Goal: Information Seeking & Learning: Learn about a topic

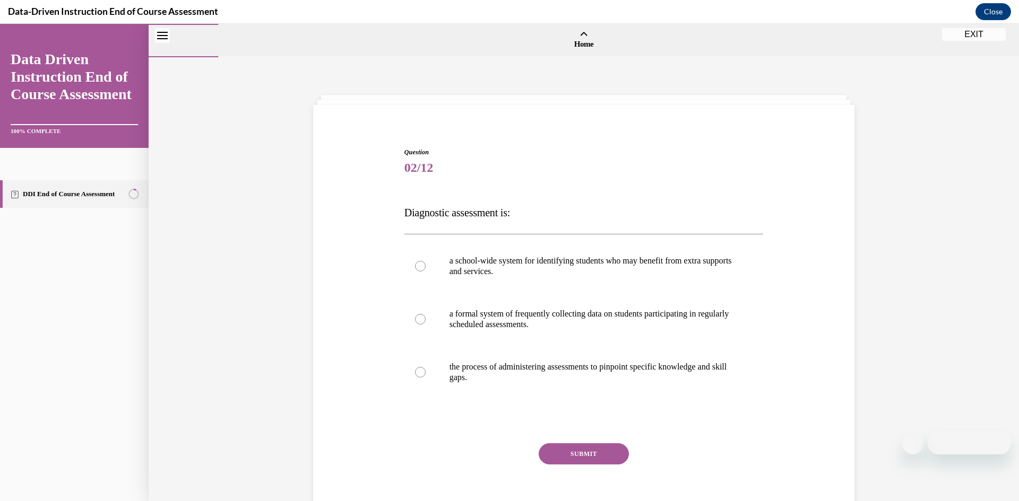
scroll to position [50, 0]
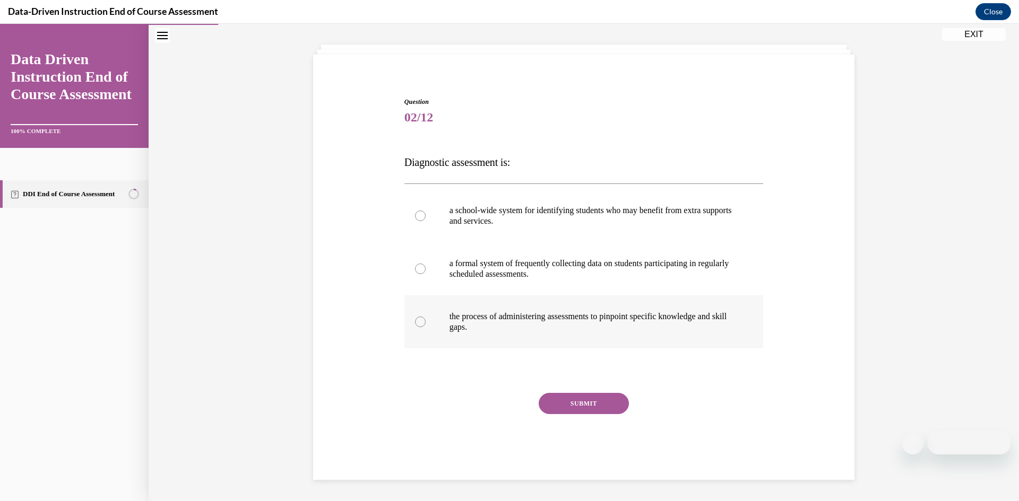
click at [497, 313] on p "the process of administering assessments to pinpoint specific knowledge and ski…" at bounding box center [593, 321] width 288 height 21
click at [426, 317] on input "the process of administering assessments to pinpoint specific knowledge and ski…" at bounding box center [420, 322] width 11 height 11
radio input "true"
click at [585, 399] on button "SUBMIT" at bounding box center [584, 403] width 90 height 21
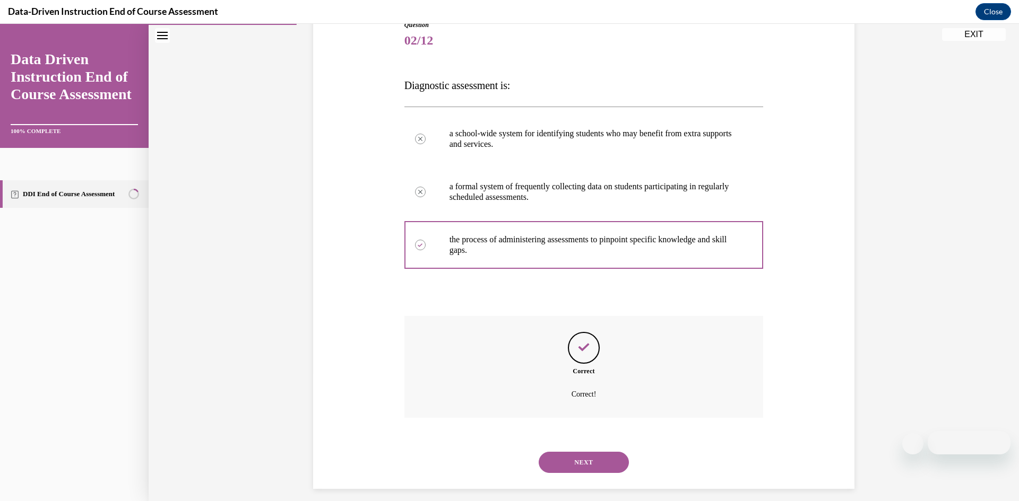
scroll to position [136, 0]
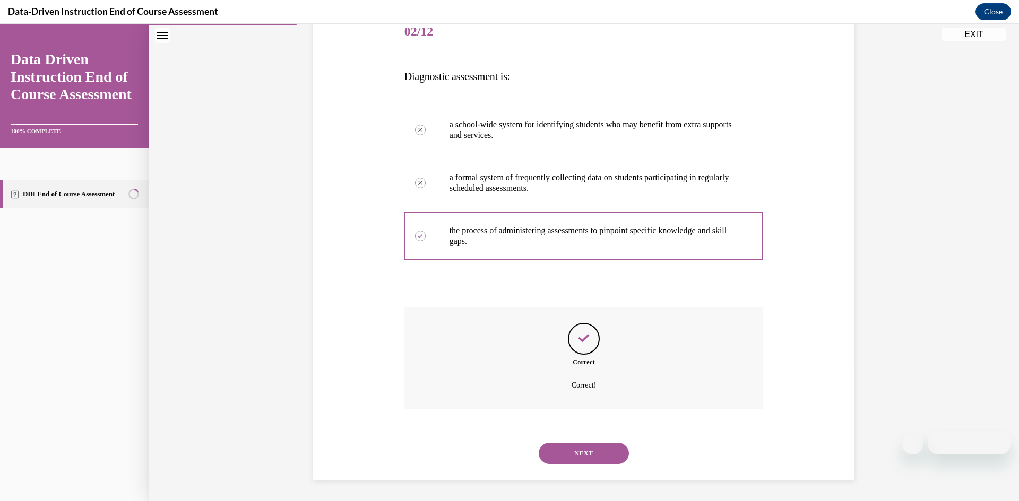
click at [579, 454] on button "NEXT" at bounding box center [584, 453] width 90 height 21
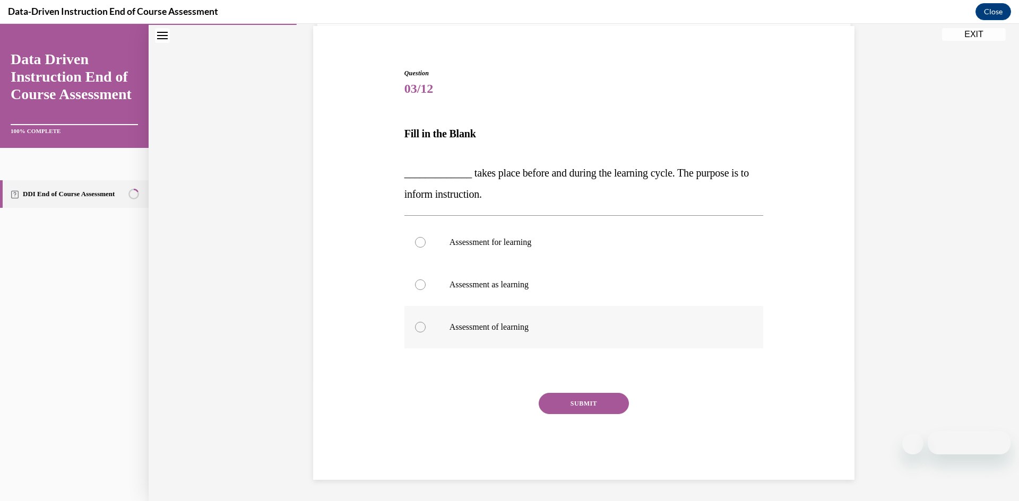
click at [609, 345] on label "Assessment of learning" at bounding box center [583, 327] width 359 height 42
click at [426, 333] on input "Assessment of learning" at bounding box center [420, 327] width 11 height 11
radio input "true"
click at [578, 285] on p "Assessment as learning" at bounding box center [593, 285] width 288 height 11
click at [426, 285] on input "Assessment as learning" at bounding box center [420, 285] width 11 height 11
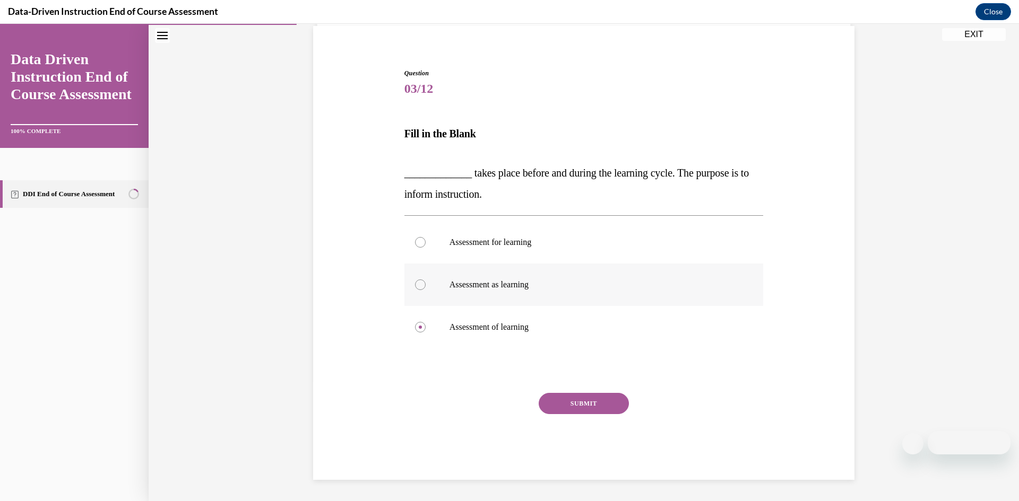
radio input "true"
click at [590, 401] on button "SUBMIT" at bounding box center [584, 403] width 90 height 21
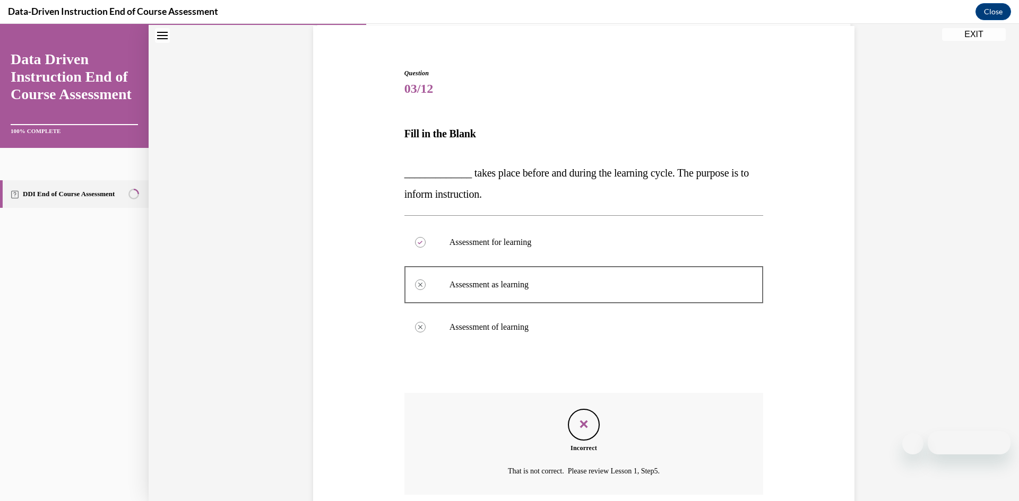
scroll to position [165, 0]
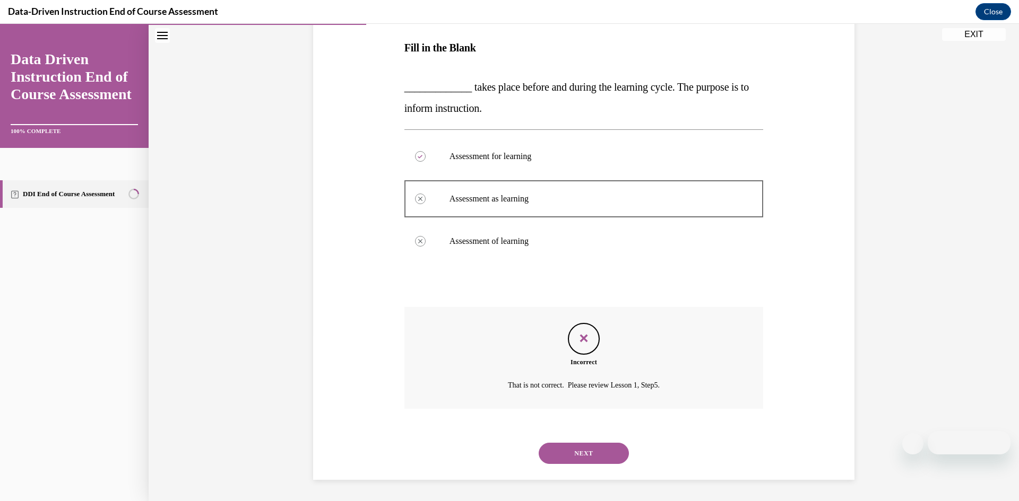
click at [613, 446] on button "NEXT" at bounding box center [584, 453] width 90 height 21
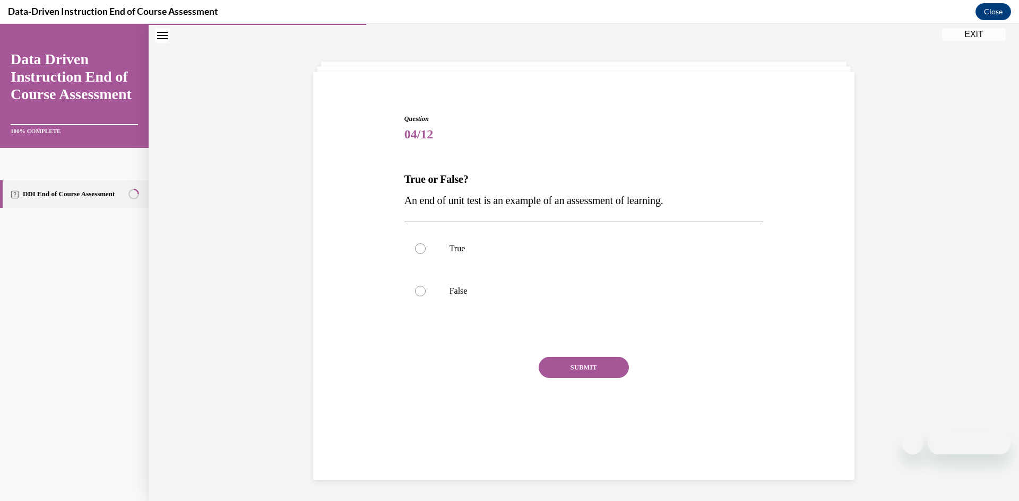
scroll to position [33, 0]
click at [545, 247] on p "True" at bounding box center [593, 249] width 288 height 11
click at [426, 247] on input "True" at bounding box center [420, 249] width 11 height 11
radio input "true"
click at [590, 362] on button "SUBMIT" at bounding box center [584, 367] width 90 height 21
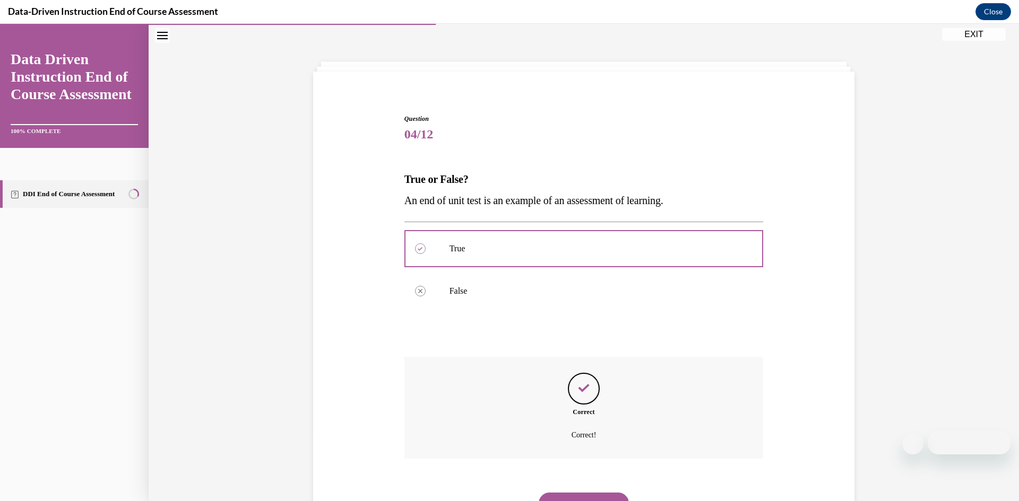
scroll to position [83, 0]
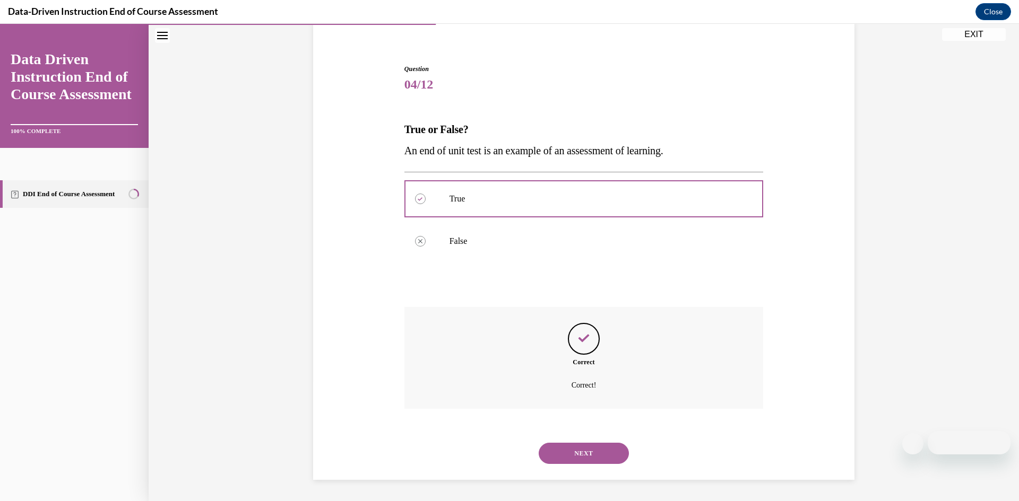
click at [594, 451] on button "NEXT" at bounding box center [584, 453] width 90 height 21
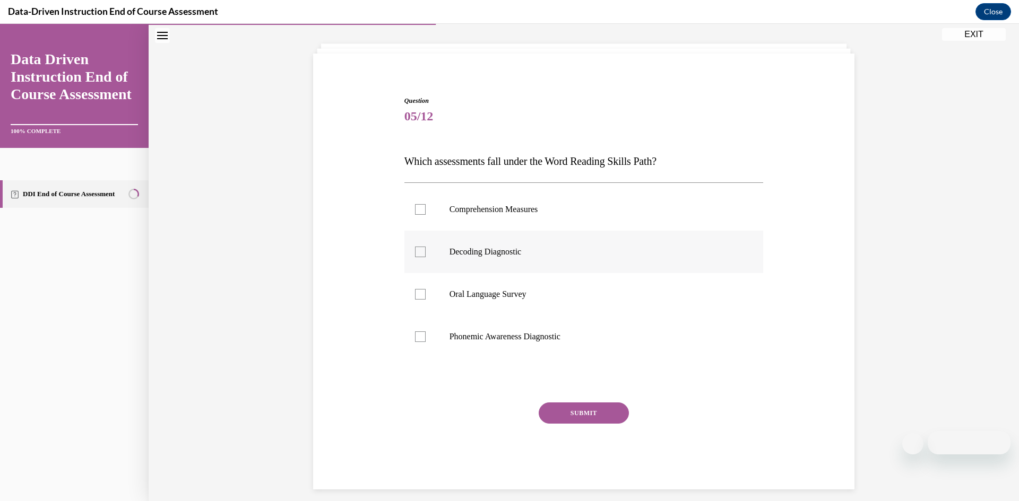
scroll to position [61, 0]
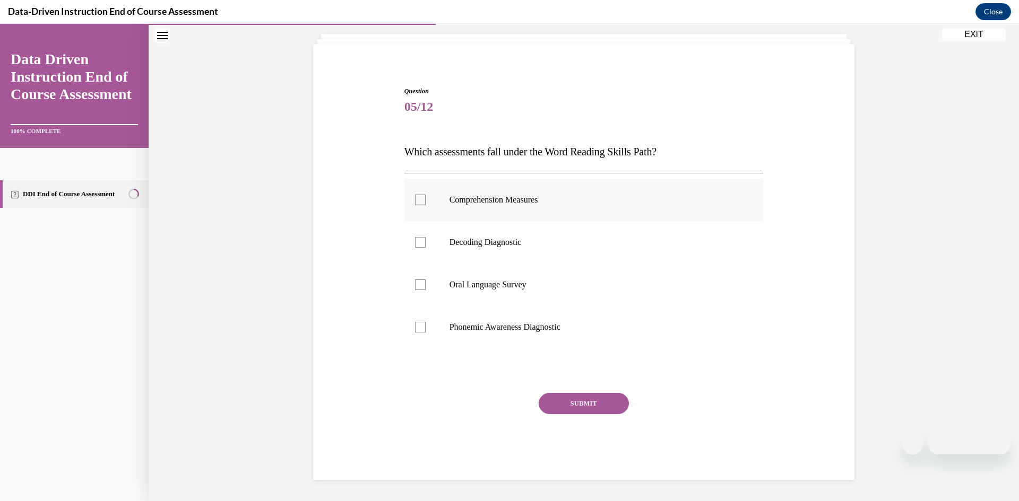
click at [556, 208] on label "Comprehension Measures" at bounding box center [583, 200] width 359 height 42
click at [426, 205] on input "Comprehension Measures" at bounding box center [420, 200] width 11 height 11
checkbox input "true"
click at [569, 289] on p "Oral Language Survey" at bounding box center [593, 285] width 288 height 11
click at [426, 289] on input "Oral Language Survey" at bounding box center [420, 285] width 11 height 11
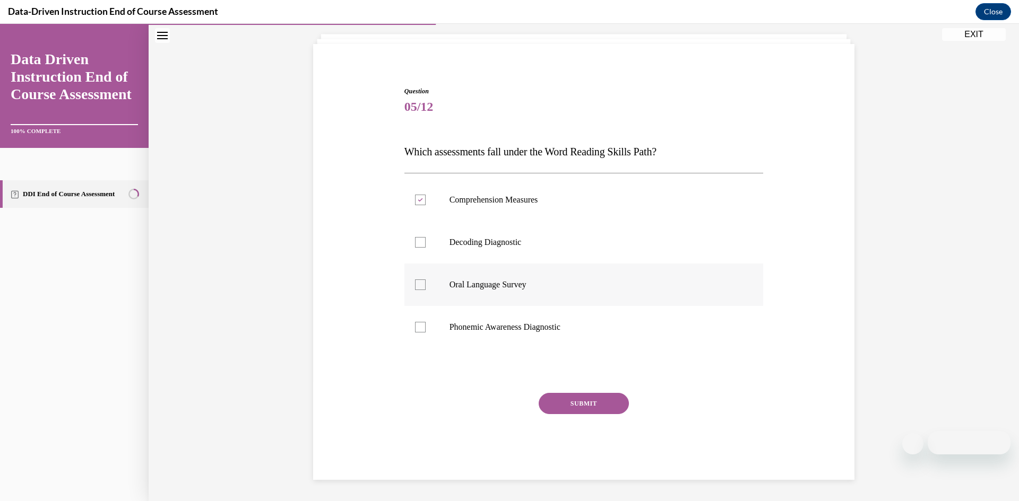
checkbox input "true"
click at [567, 398] on button "SUBMIT" at bounding box center [584, 403] width 90 height 21
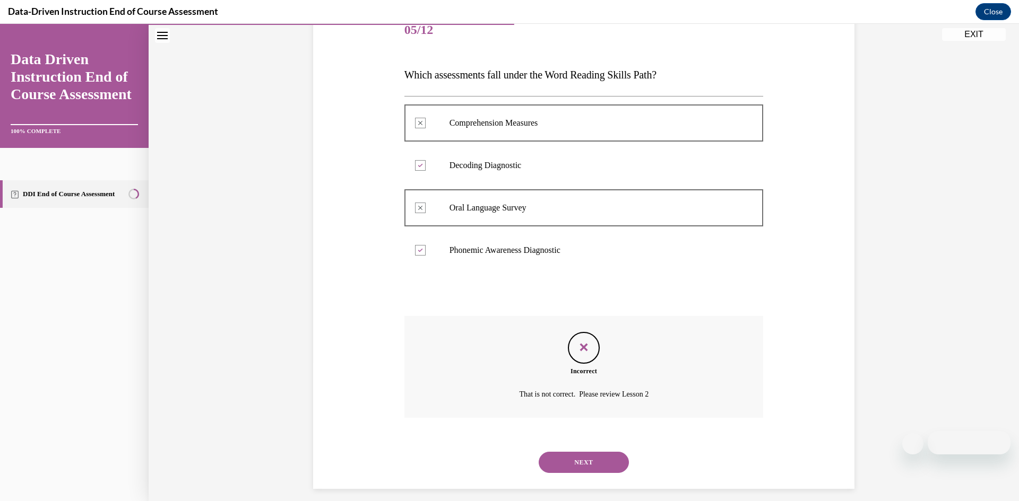
scroll to position [147, 0]
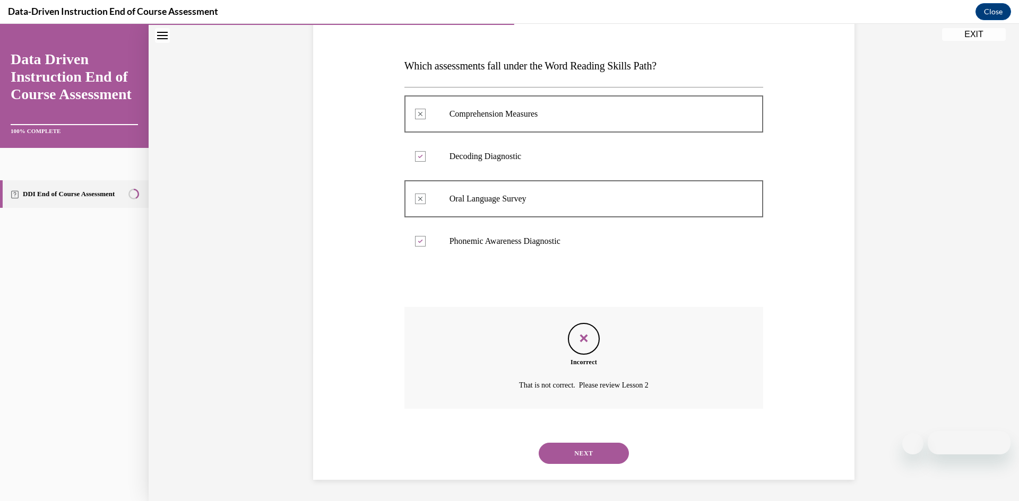
drag, startPoint x: 597, startPoint y: 454, endPoint x: 599, endPoint y: 448, distance: 5.5
click at [599, 449] on button "NEXT" at bounding box center [584, 453] width 90 height 21
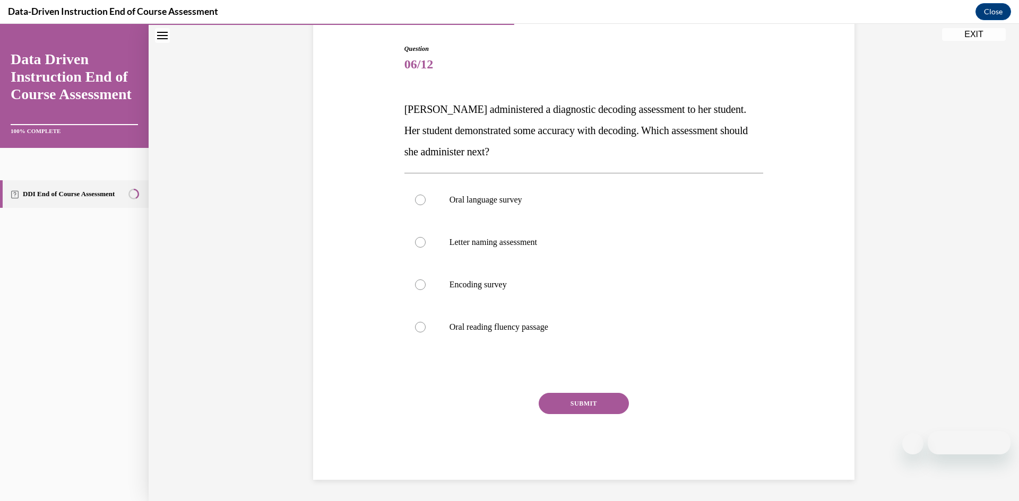
scroll to position [103, 0]
click at [576, 209] on label "Oral language survey" at bounding box center [583, 200] width 359 height 42
click at [426, 205] on input "Oral language survey" at bounding box center [420, 200] width 11 height 11
radio input "true"
drag, startPoint x: 579, startPoint y: 282, endPoint x: 580, endPoint y: 295, distance: 13.3
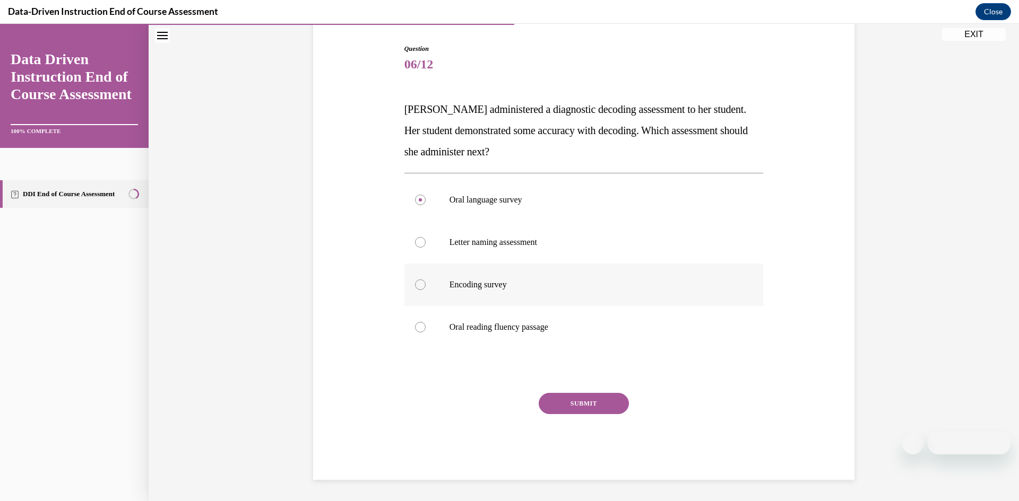
click at [581, 279] on label "Encoding survey" at bounding box center [583, 285] width 359 height 42
click at [426, 280] on input "Encoding survey" at bounding box center [420, 285] width 11 height 11
radio input "true"
click at [580, 337] on label "Oral reading fluency passage" at bounding box center [583, 327] width 359 height 42
click at [426, 333] on input "Oral reading fluency passage" at bounding box center [420, 327] width 11 height 11
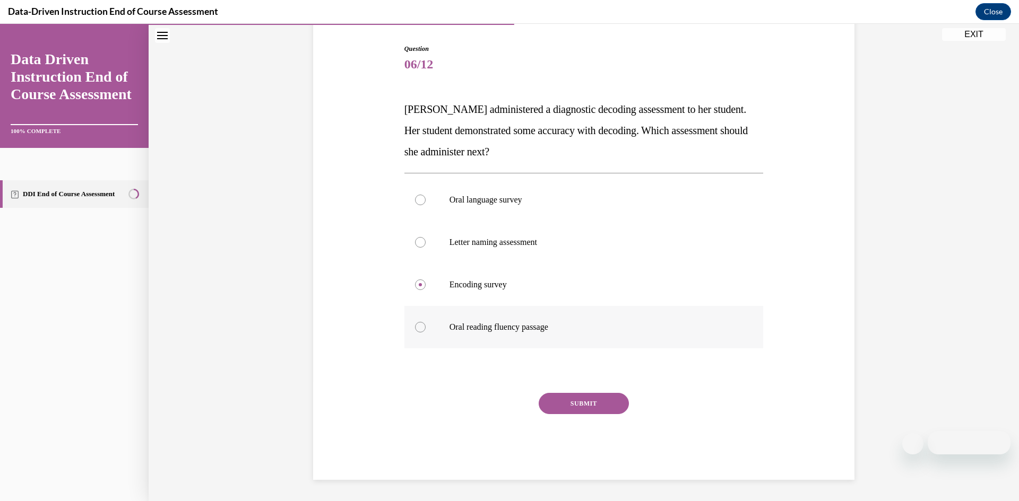
radio input "true"
click at [573, 407] on button "SUBMIT" at bounding box center [584, 403] width 90 height 21
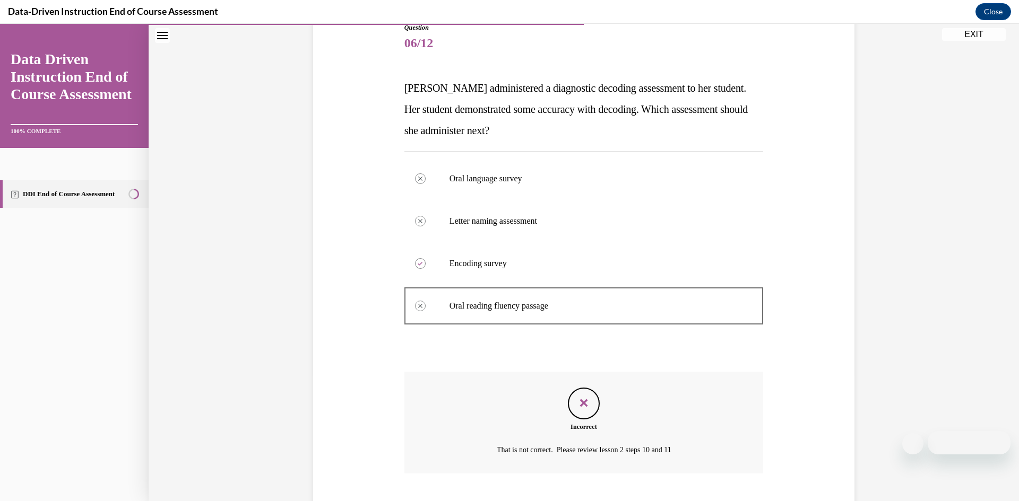
scroll to position [136, 0]
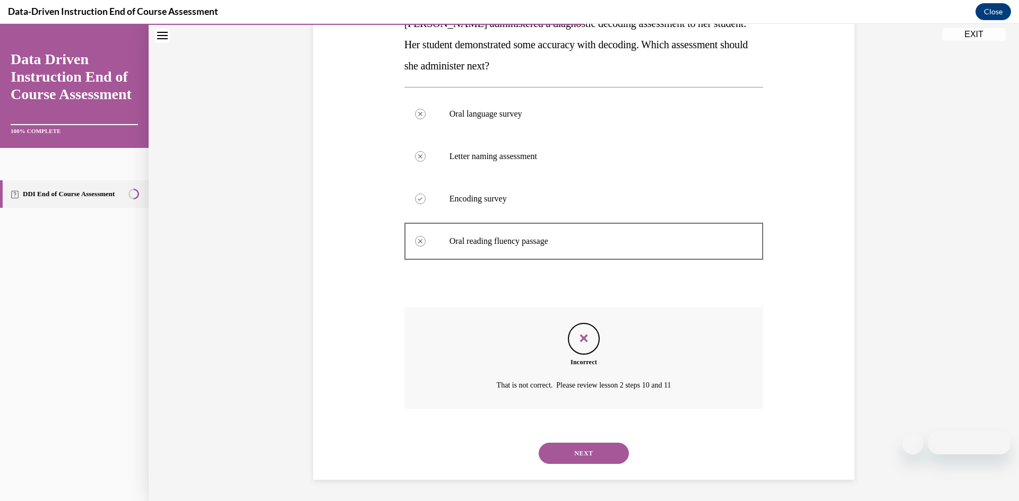
click at [580, 451] on button "NEXT" at bounding box center [584, 453] width 90 height 21
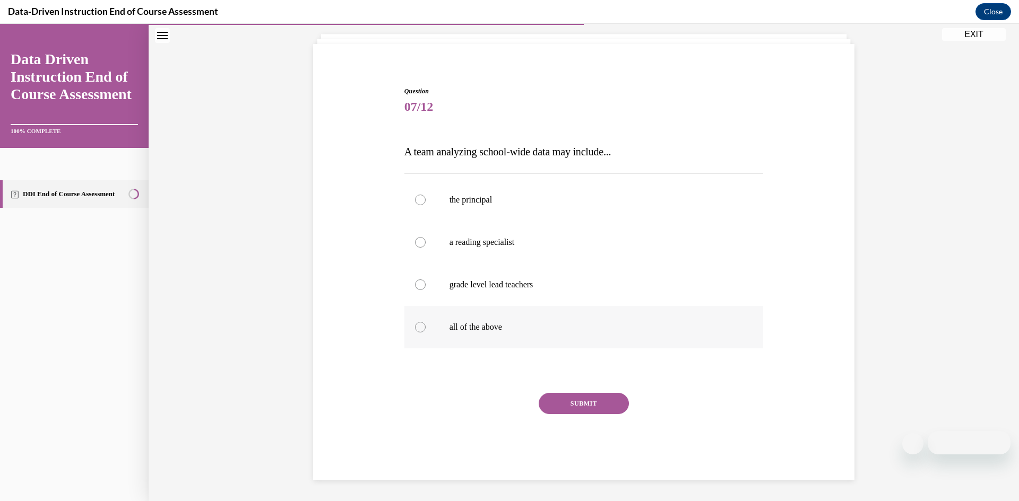
click at [570, 327] on p "all of the above" at bounding box center [593, 327] width 288 height 11
click at [426, 327] on input "all of the above" at bounding box center [420, 327] width 11 height 11
radio input "true"
click at [581, 402] on button "SUBMIT" at bounding box center [584, 403] width 90 height 21
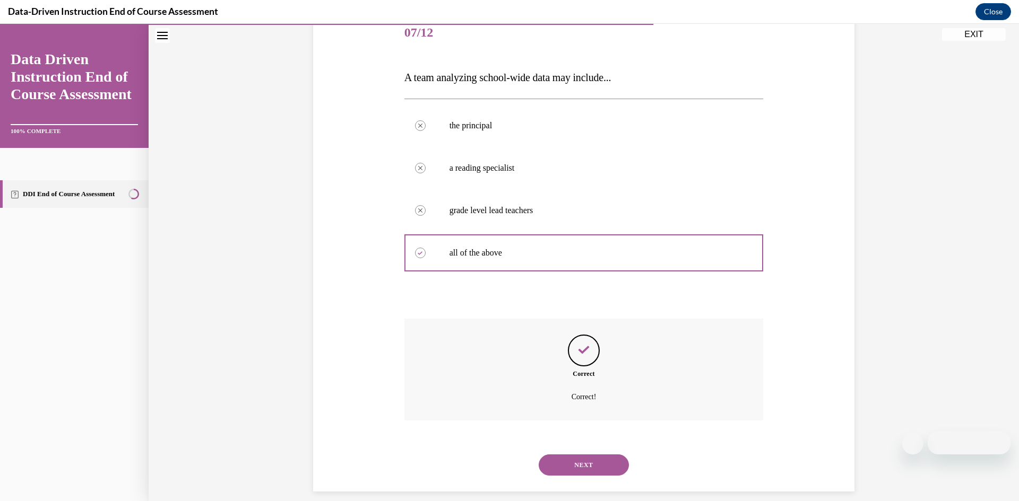
scroll to position [147, 0]
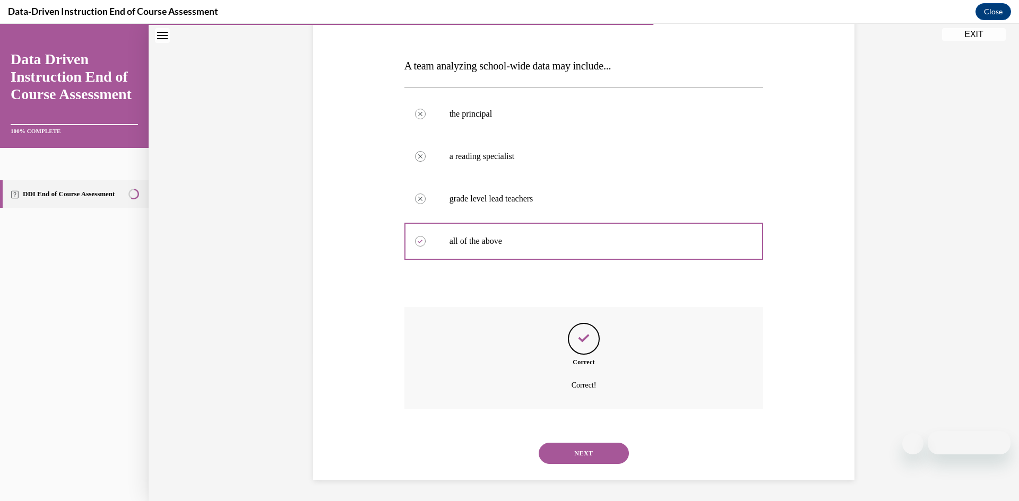
click at [597, 454] on button "NEXT" at bounding box center [584, 453] width 90 height 21
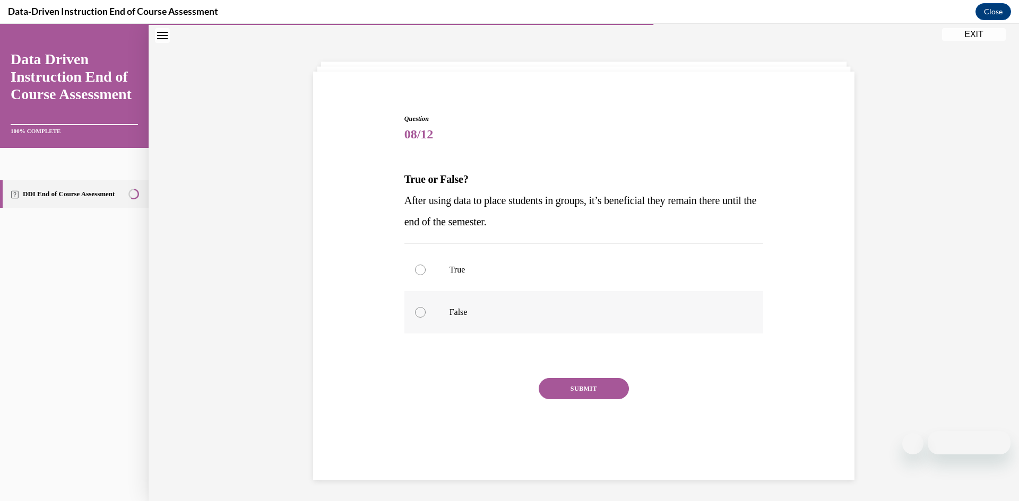
click at [578, 313] on p "False" at bounding box center [593, 312] width 288 height 11
click at [426, 313] on input "False" at bounding box center [420, 312] width 11 height 11
radio input "true"
click at [607, 385] on button "SUBMIT" at bounding box center [584, 388] width 90 height 21
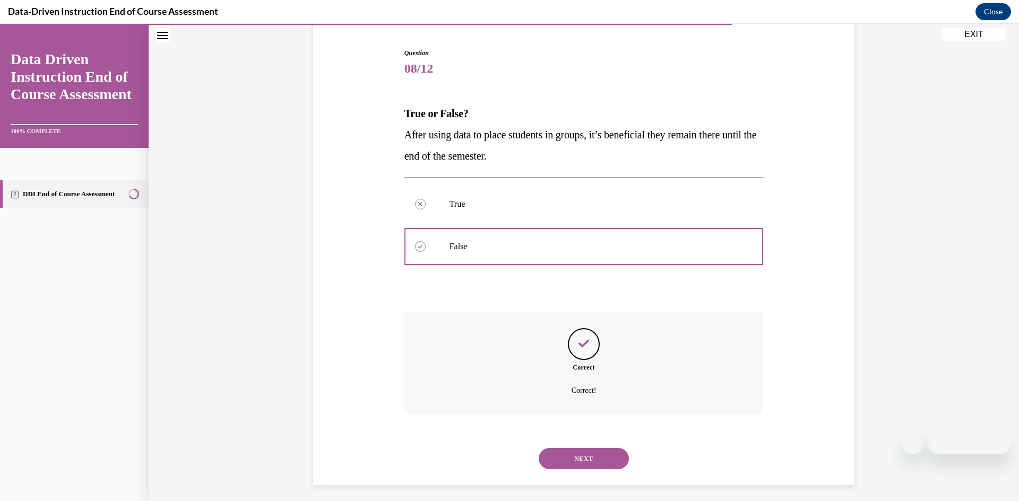
scroll to position [105, 0]
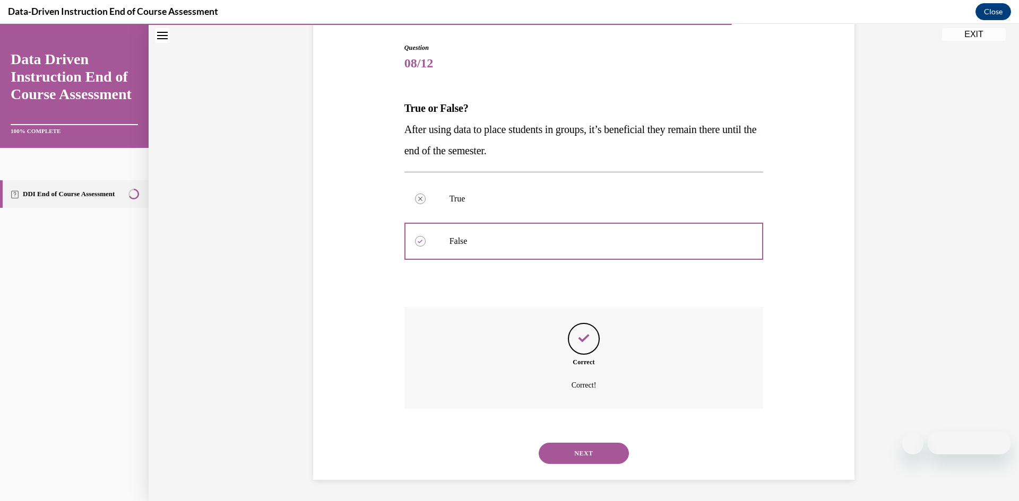
click at [597, 456] on button "NEXT" at bounding box center [584, 453] width 90 height 21
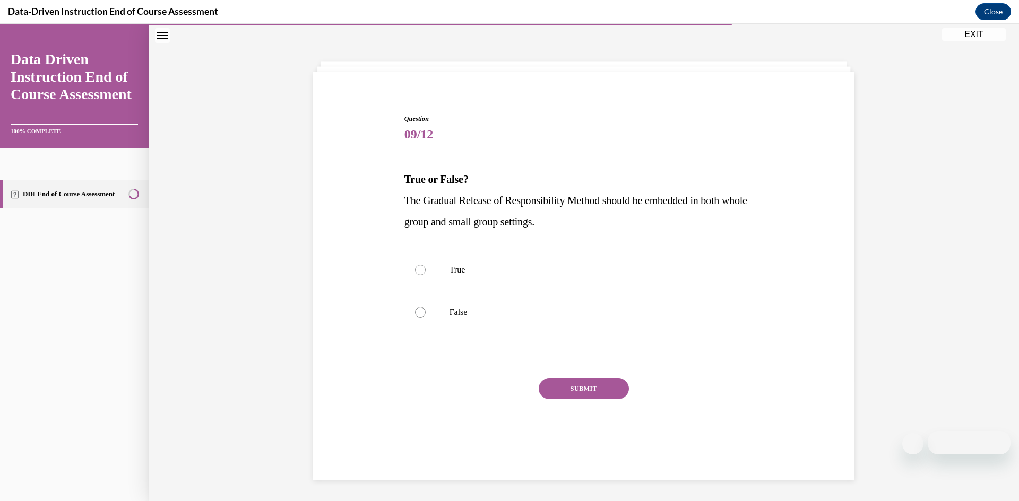
scroll to position [33, 0]
click at [600, 254] on label "True" at bounding box center [583, 270] width 359 height 42
click at [426, 265] on input "True" at bounding box center [420, 270] width 11 height 11
radio input "true"
click at [600, 388] on button "SUBMIT" at bounding box center [584, 388] width 90 height 21
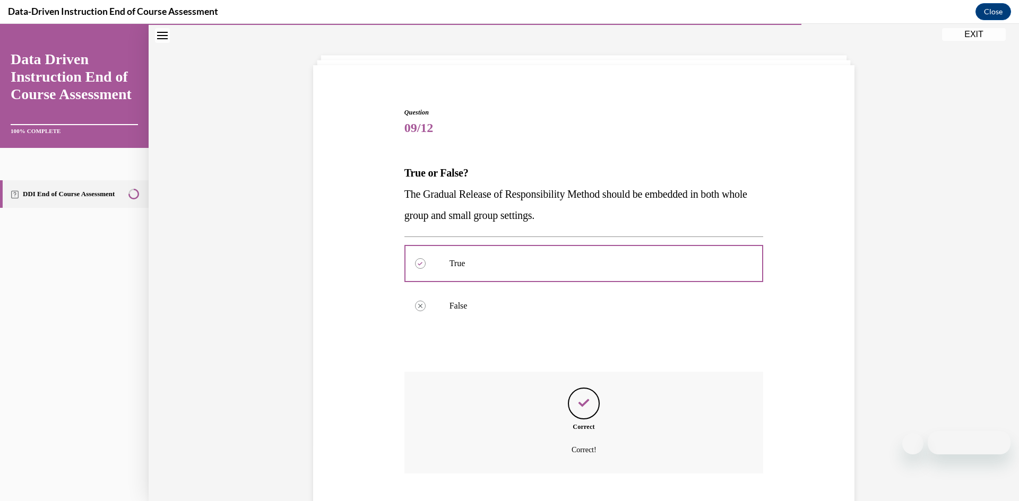
scroll to position [105, 0]
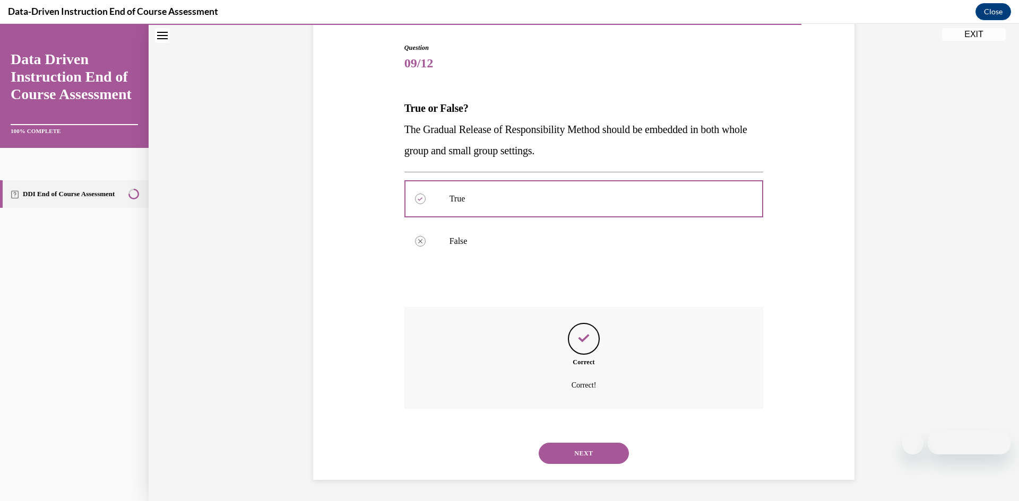
click at [580, 459] on button "NEXT" at bounding box center [584, 453] width 90 height 21
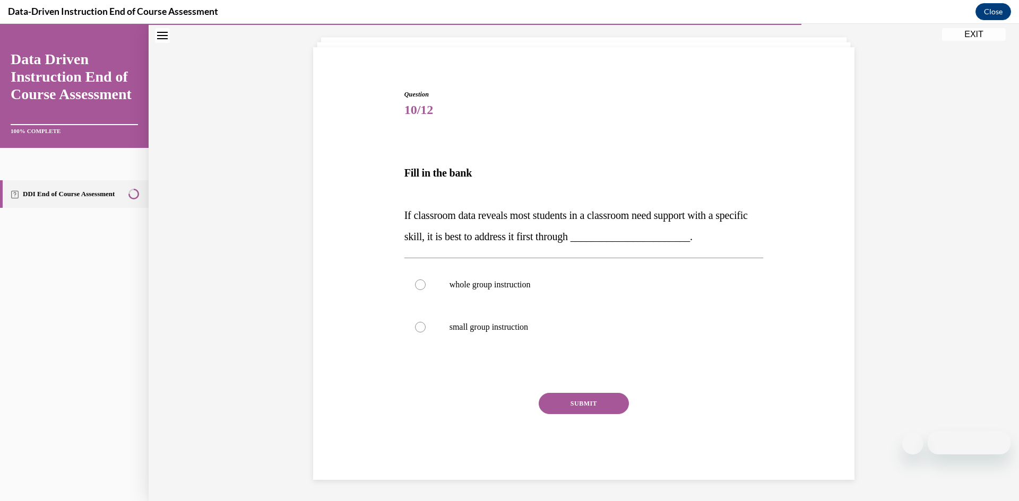
scroll to position [58, 0]
click at [592, 277] on label "whole group instruction" at bounding box center [583, 285] width 359 height 42
click at [426, 280] on input "whole group instruction" at bounding box center [420, 285] width 11 height 11
radio input "true"
click at [585, 404] on button "SUBMIT" at bounding box center [584, 403] width 90 height 21
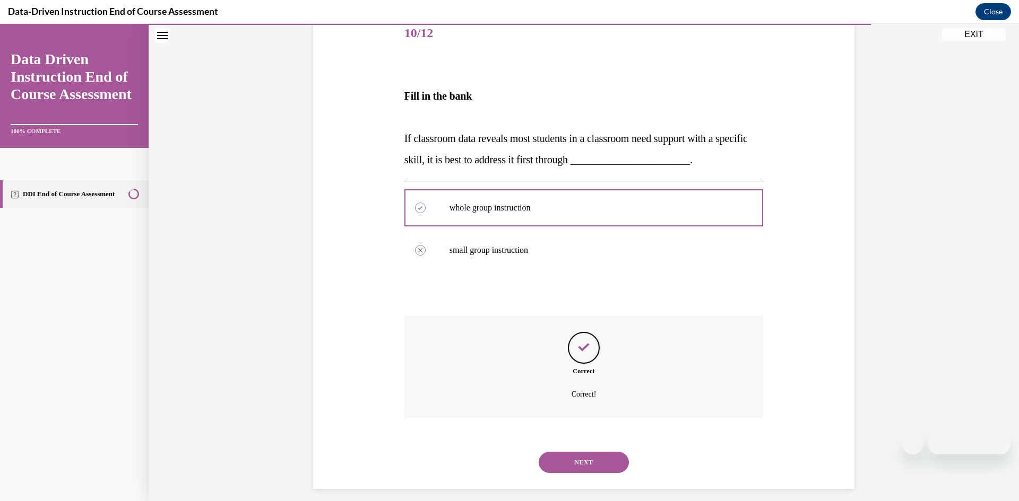
scroll to position [144, 0]
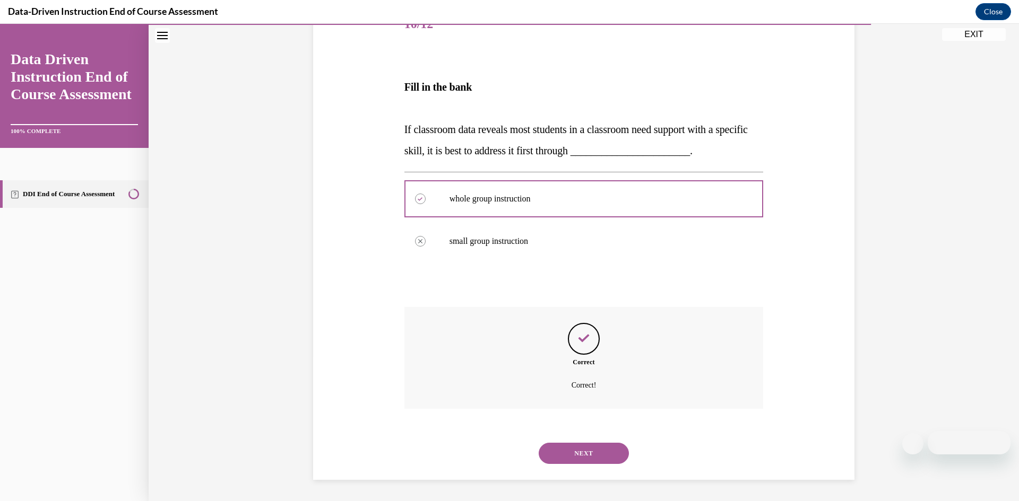
click at [576, 452] on button "NEXT" at bounding box center [584, 453] width 90 height 21
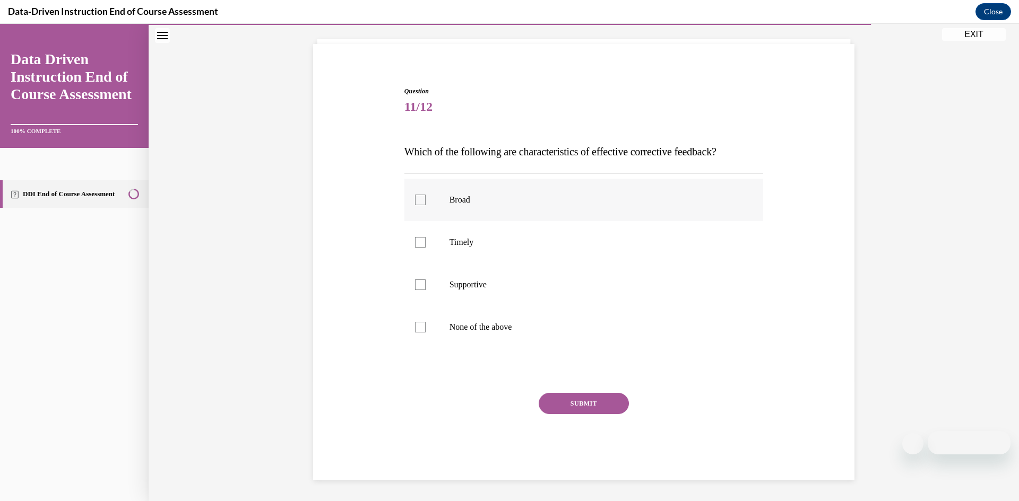
click at [569, 205] on label "Broad" at bounding box center [583, 200] width 359 height 42
click at [426, 205] on input "Broad" at bounding box center [420, 200] width 11 height 11
checkbox input "true"
click at [574, 250] on label "Timely" at bounding box center [583, 242] width 359 height 42
click at [426, 248] on input "Timely" at bounding box center [420, 242] width 11 height 11
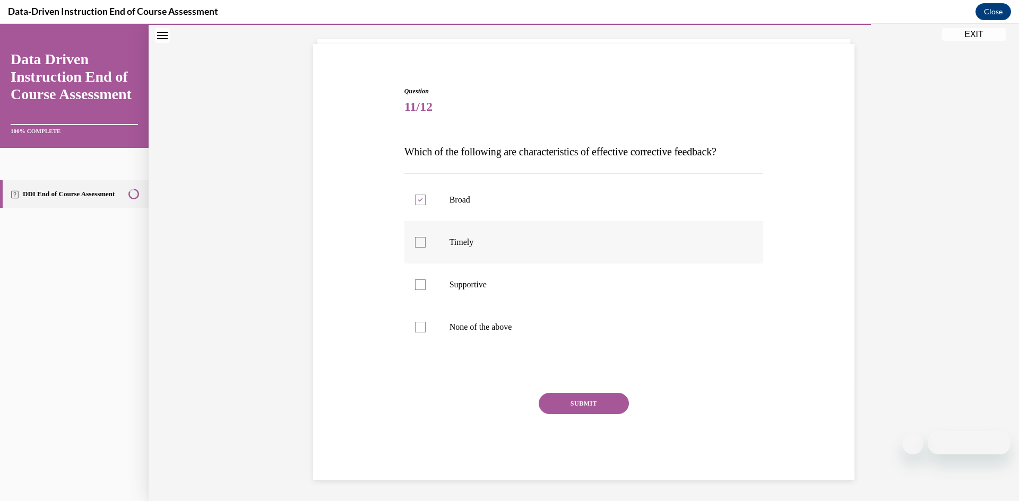
checkbox input "true"
click at [578, 292] on label "Supportive" at bounding box center [583, 285] width 359 height 42
click at [426, 290] on input "Supportive" at bounding box center [420, 285] width 11 height 11
checkbox input "true"
click at [581, 397] on button "SUBMIT" at bounding box center [584, 403] width 90 height 21
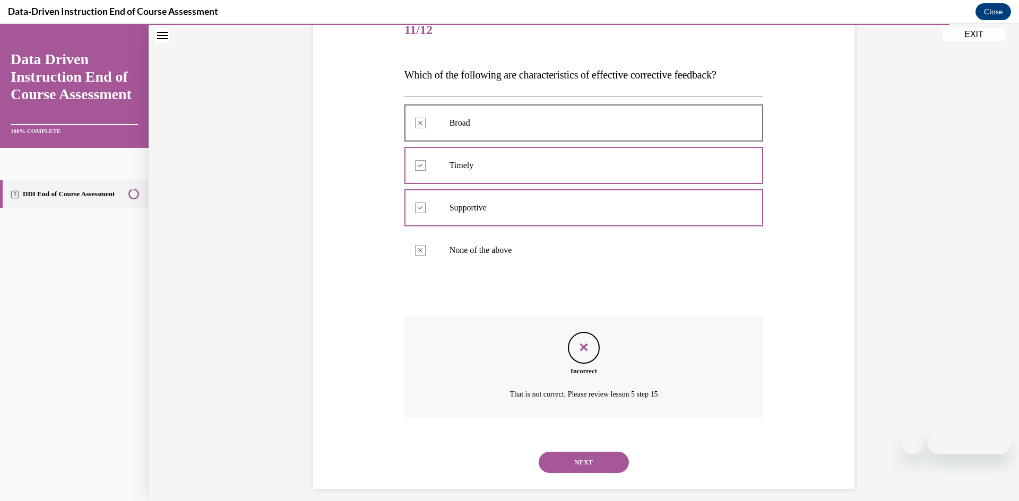
scroll to position [147, 0]
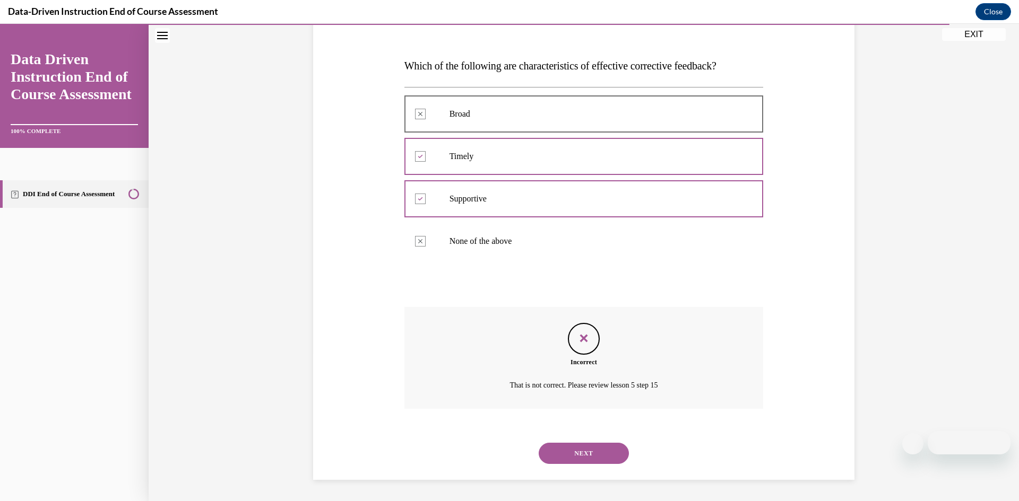
click at [569, 452] on button "NEXT" at bounding box center [584, 453] width 90 height 21
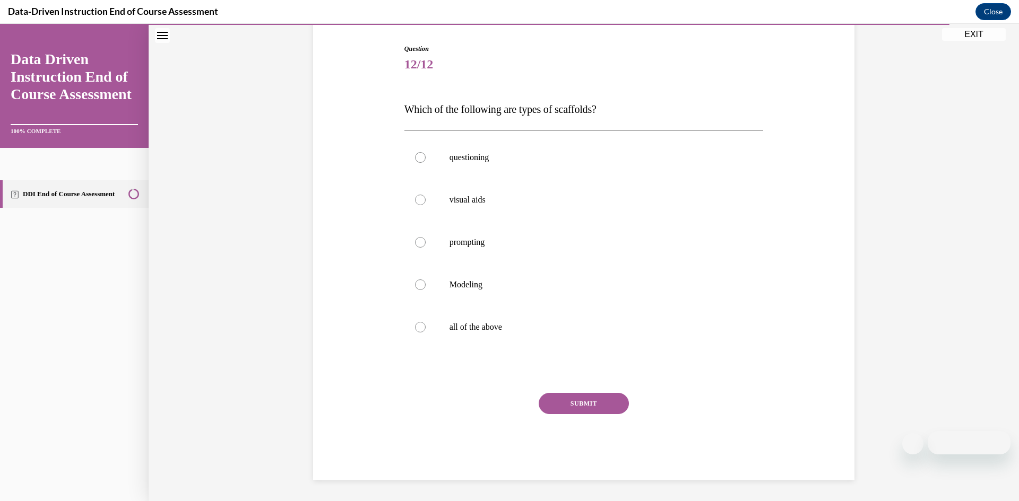
scroll to position [103, 0]
click at [554, 326] on p "all of the above" at bounding box center [593, 327] width 288 height 11
click at [426, 326] on input "all of the above" at bounding box center [420, 327] width 11 height 11
radio input "true"
click at [578, 403] on button "SUBMIT" at bounding box center [584, 403] width 90 height 21
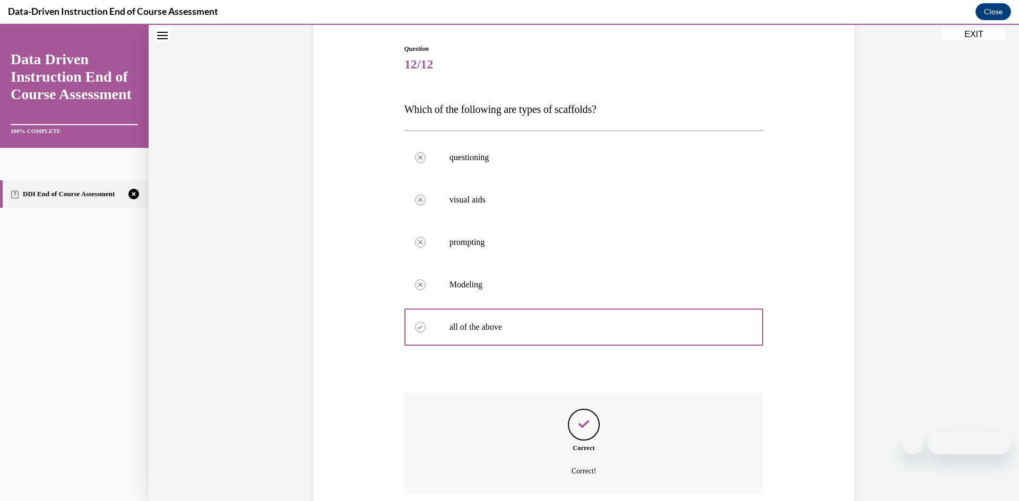
scroll to position [189, 0]
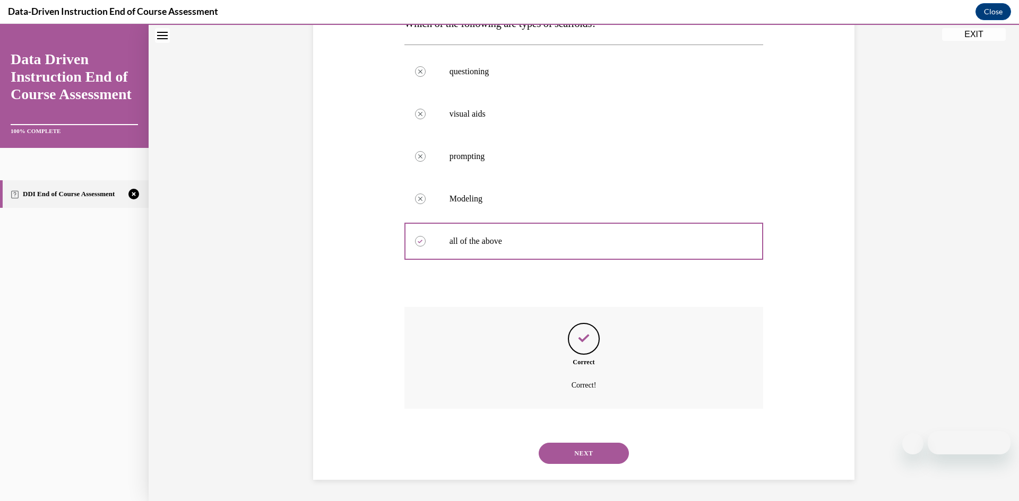
click at [611, 461] on div "NEXT" at bounding box center [583, 453] width 359 height 42
click at [610, 459] on button "NEXT" at bounding box center [584, 453] width 90 height 21
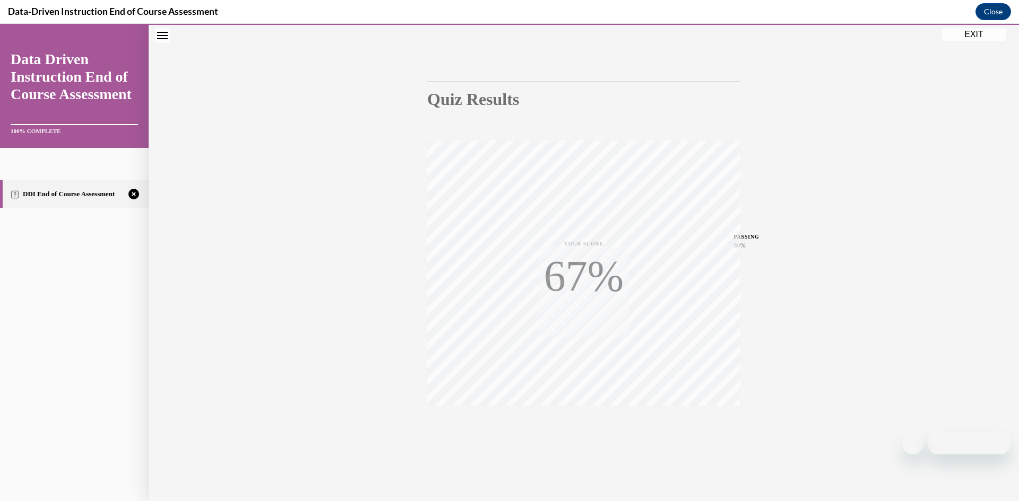
scroll to position [66, 0]
click at [579, 430] on div "TAKE AGAIN" at bounding box center [584, 430] width 38 height 25
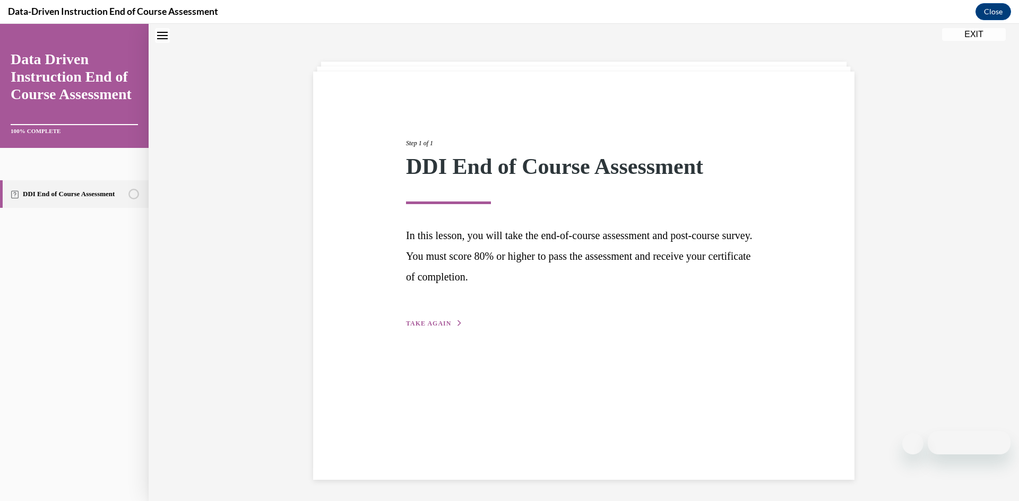
click at [447, 323] on button "TAKE AGAIN" at bounding box center [434, 324] width 57 height 10
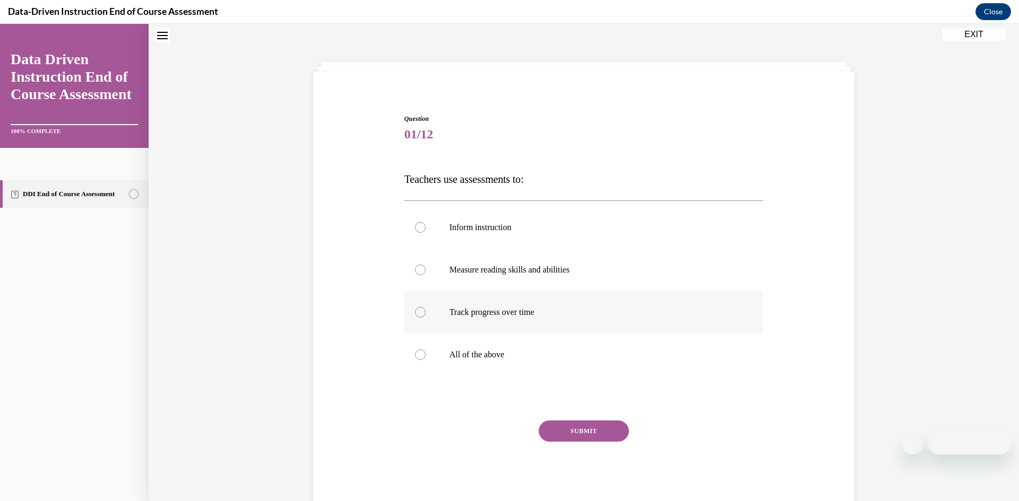
click at [569, 332] on label "Track progress over time" at bounding box center [583, 312] width 359 height 42
click at [426, 318] on input "Track progress over time" at bounding box center [420, 312] width 11 height 11
radio input "true"
click at [569, 335] on label "All of the above" at bounding box center [583, 355] width 359 height 42
click at [426, 350] on input "All of the above" at bounding box center [420, 355] width 11 height 11
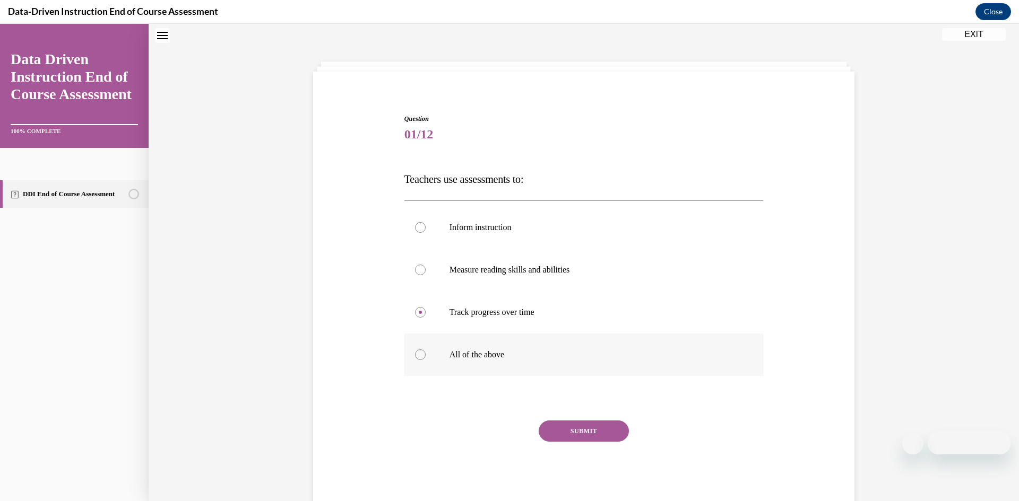
radio input "true"
click at [573, 423] on button "SUBMIT" at bounding box center [584, 431] width 90 height 21
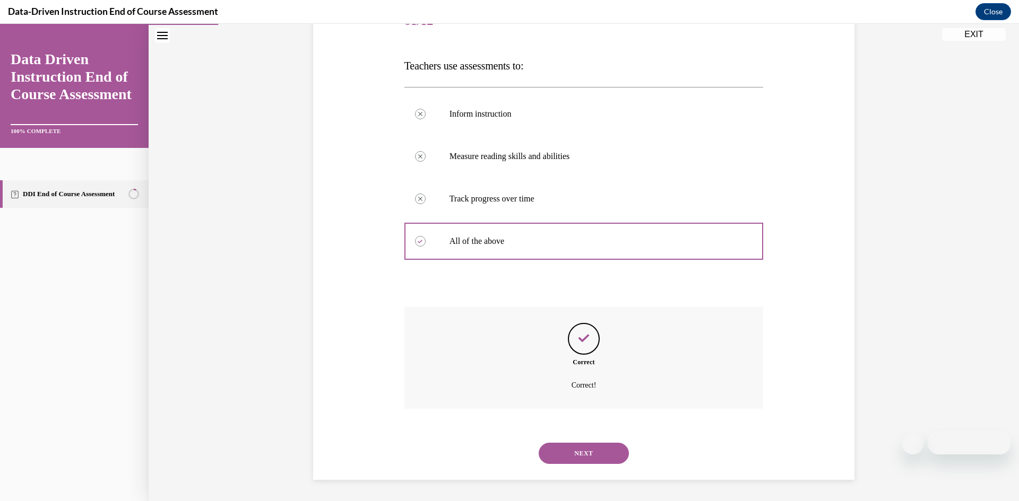
click at [591, 456] on button "NEXT" at bounding box center [584, 453] width 90 height 21
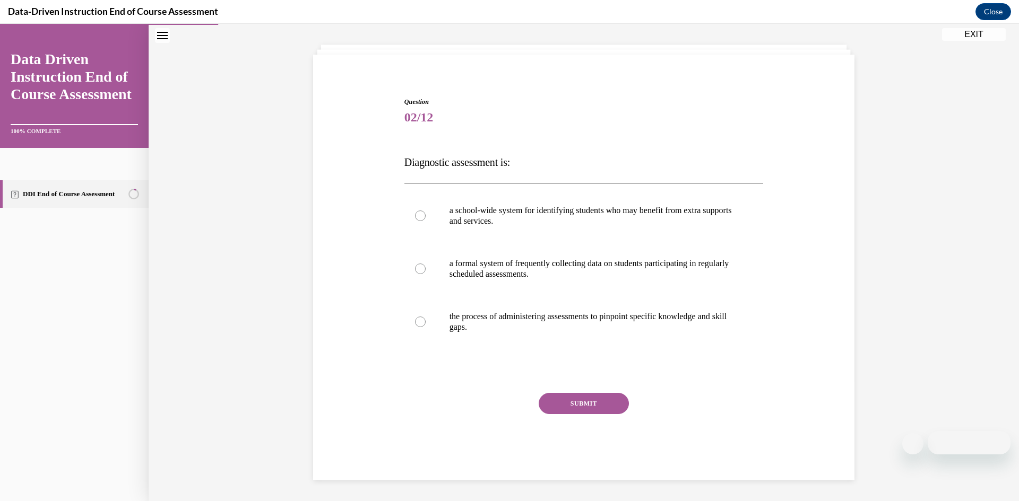
scroll to position [50, 0]
click at [553, 318] on p "the process of administering assessments to pinpoint specific knowledge and ski…" at bounding box center [593, 321] width 288 height 21
click at [426, 318] on input "the process of administering assessments to pinpoint specific knowledge and ski…" at bounding box center [420, 322] width 11 height 11
radio input "true"
click at [587, 404] on button "SUBMIT" at bounding box center [584, 403] width 90 height 21
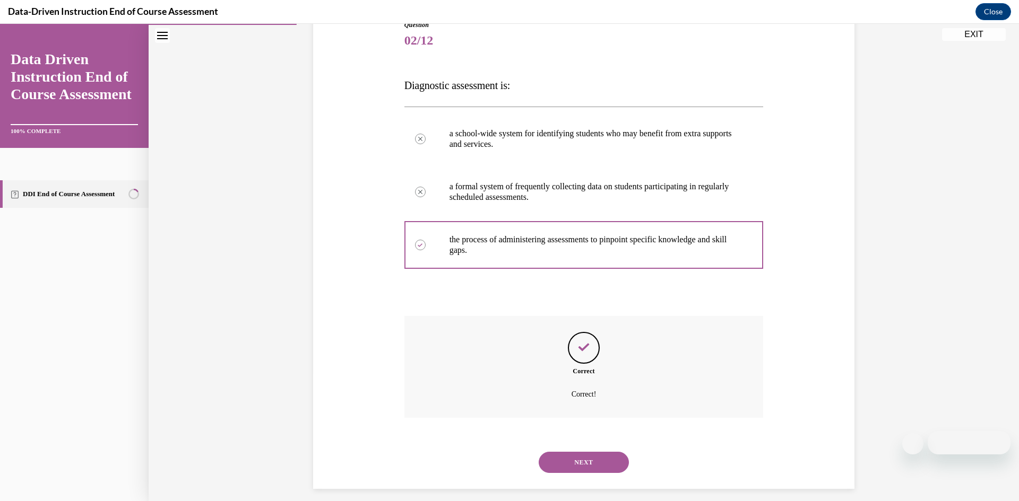
scroll to position [136, 0]
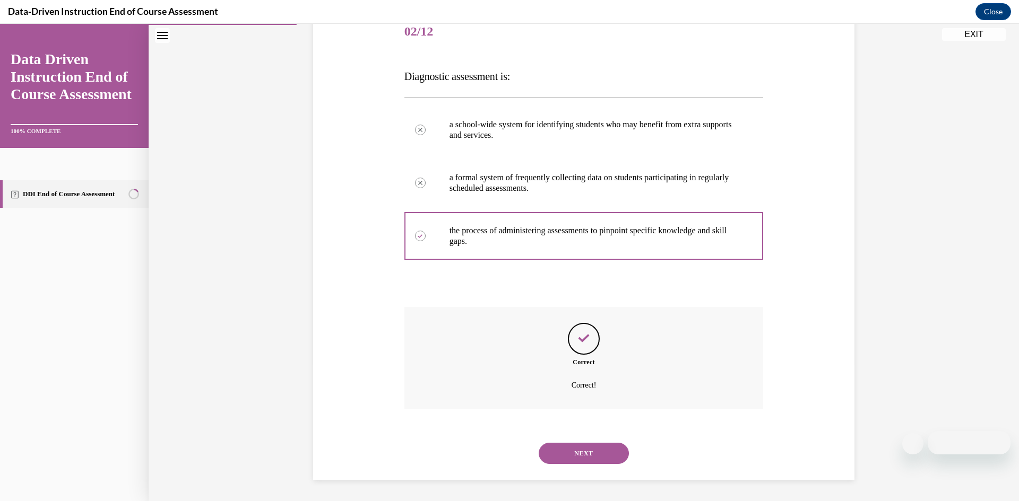
click at [570, 450] on button "NEXT" at bounding box center [584, 453] width 90 height 21
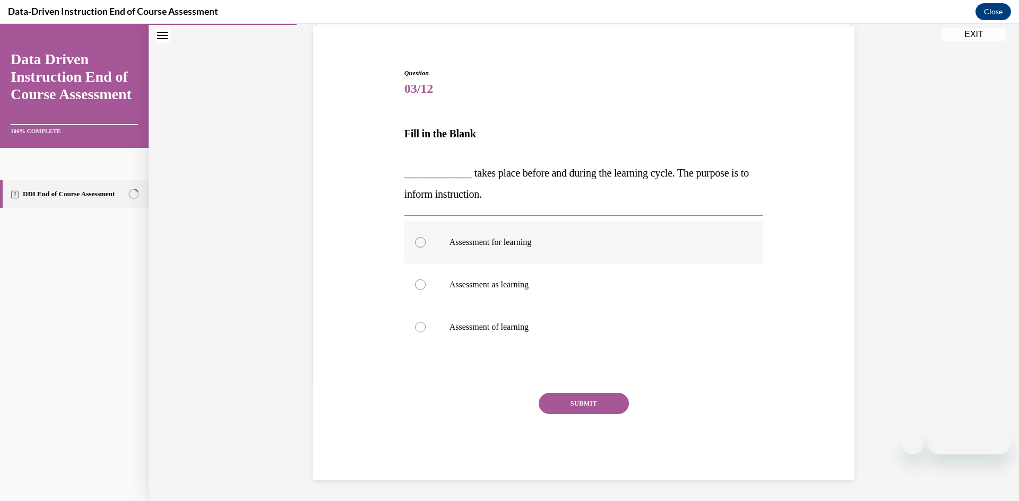
click at [625, 223] on label "Assessment for learning" at bounding box center [583, 242] width 359 height 42
click at [426, 237] on input "Assessment for learning" at bounding box center [420, 242] width 11 height 11
radio input "true"
click at [588, 400] on button "SUBMIT" at bounding box center [584, 403] width 90 height 21
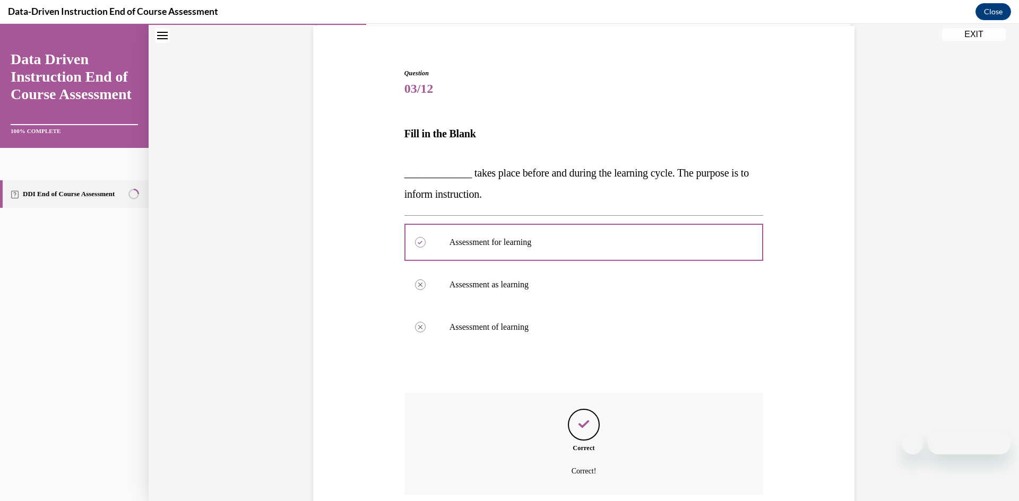
scroll to position [165, 0]
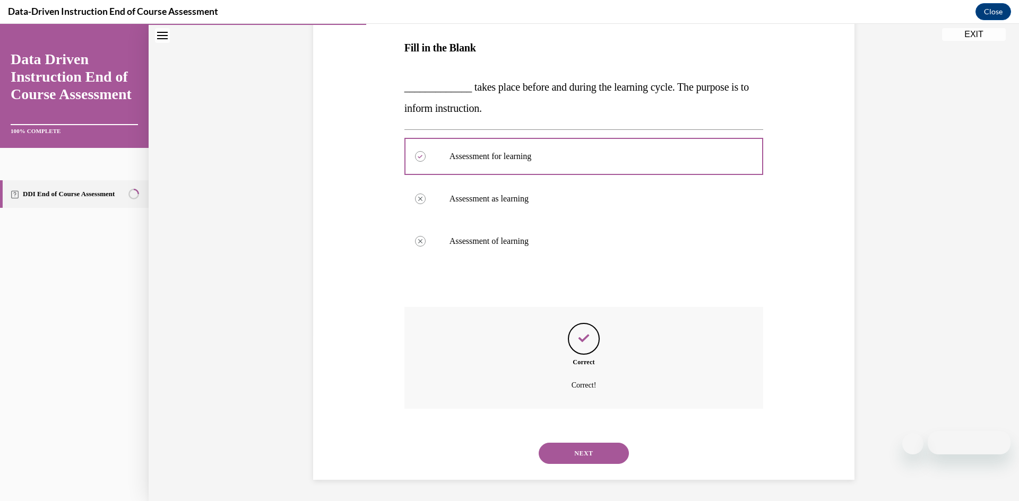
click at [599, 447] on button "NEXT" at bounding box center [584, 453] width 90 height 21
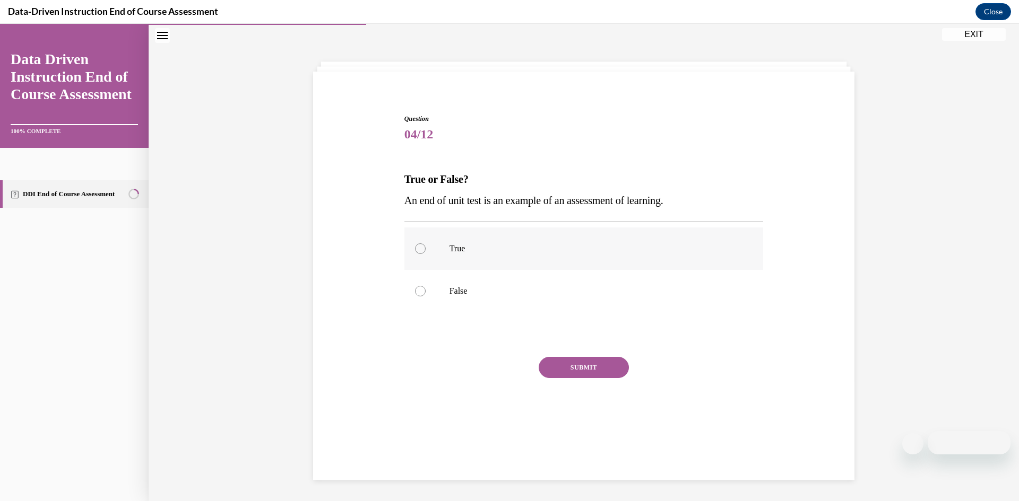
click at [491, 250] on p "True" at bounding box center [593, 249] width 288 height 11
click at [426, 250] on input "True" at bounding box center [420, 249] width 11 height 11
radio input "true"
click at [579, 368] on button "SUBMIT" at bounding box center [584, 367] width 90 height 21
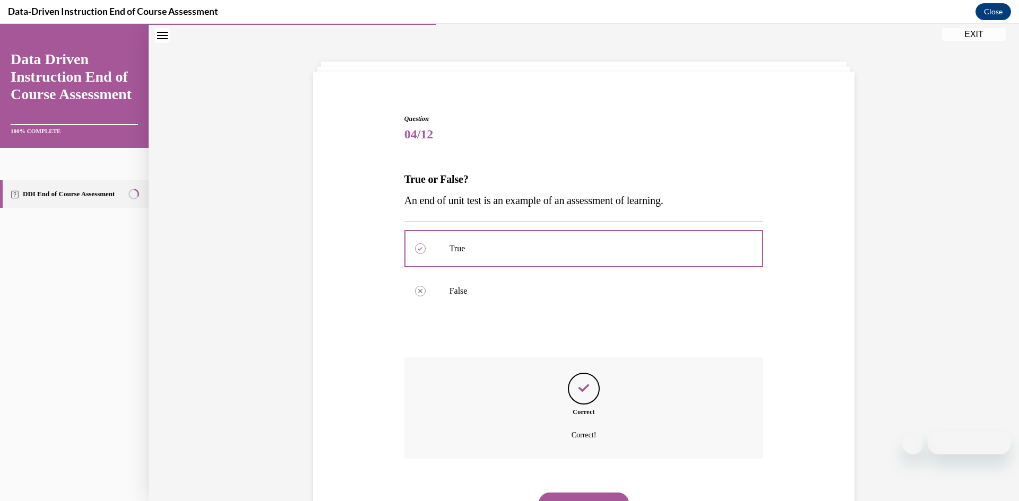
scroll to position [83, 0]
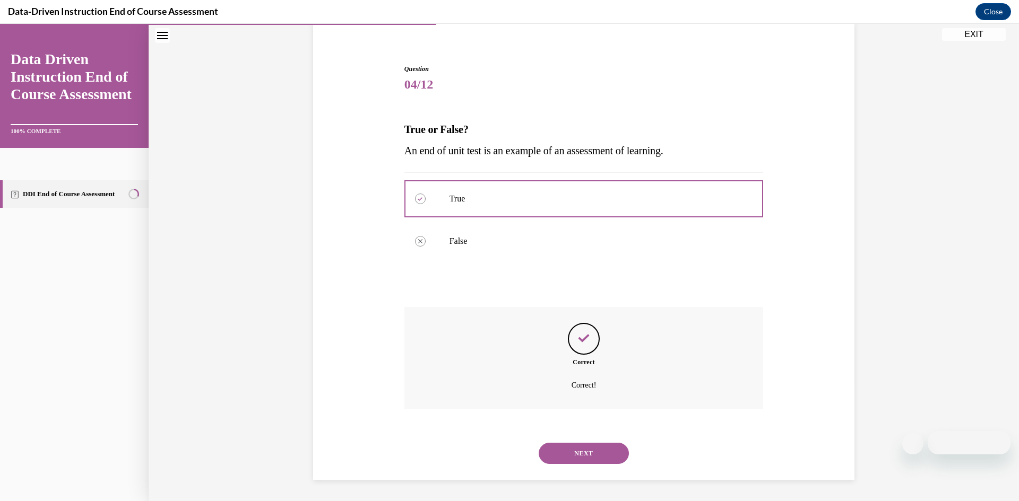
click at [569, 447] on button "NEXT" at bounding box center [584, 453] width 90 height 21
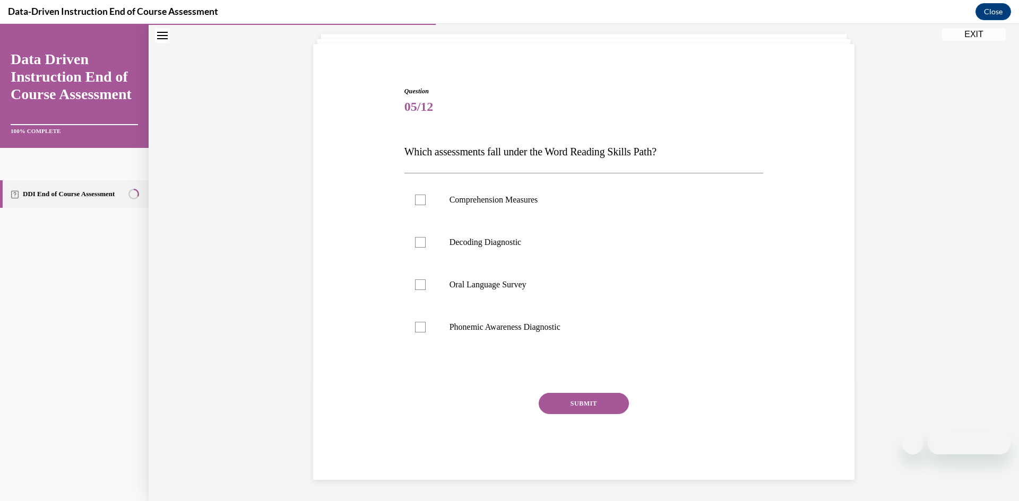
scroll to position [33, 0]
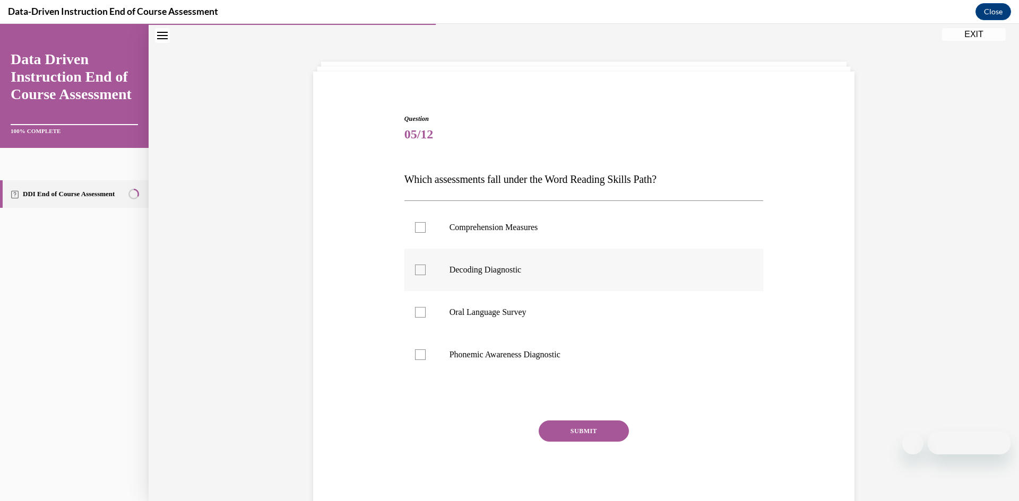
click at [516, 264] on label "Decoding Diagnostic" at bounding box center [583, 270] width 359 height 42
click at [426, 265] on input "Decoding Diagnostic" at bounding box center [420, 270] width 11 height 11
checkbox input "true"
click at [509, 349] on label "Phonemic Awareness Diagnostic" at bounding box center [583, 355] width 359 height 42
click at [426, 350] on input "Phonemic Awareness Diagnostic" at bounding box center [420, 355] width 11 height 11
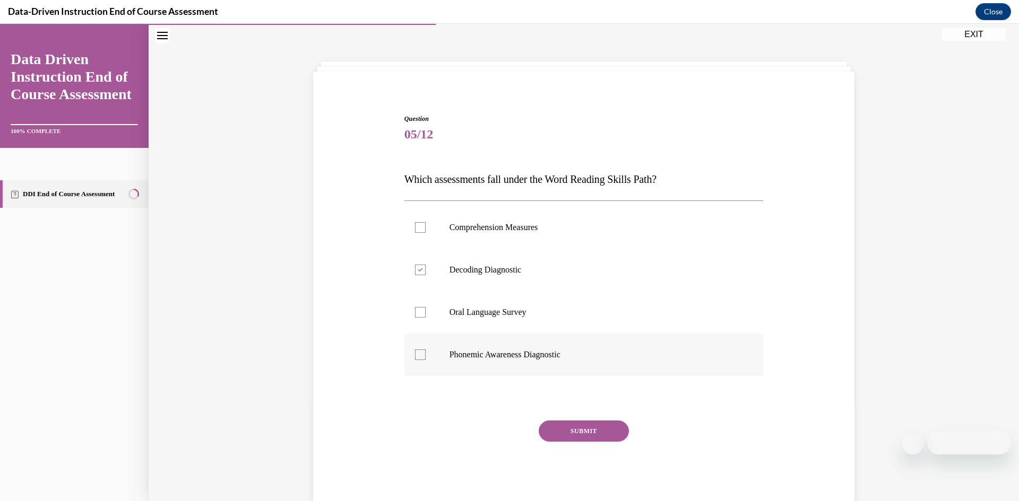
checkbox input "true"
click at [599, 426] on button "SUBMIT" at bounding box center [584, 431] width 90 height 21
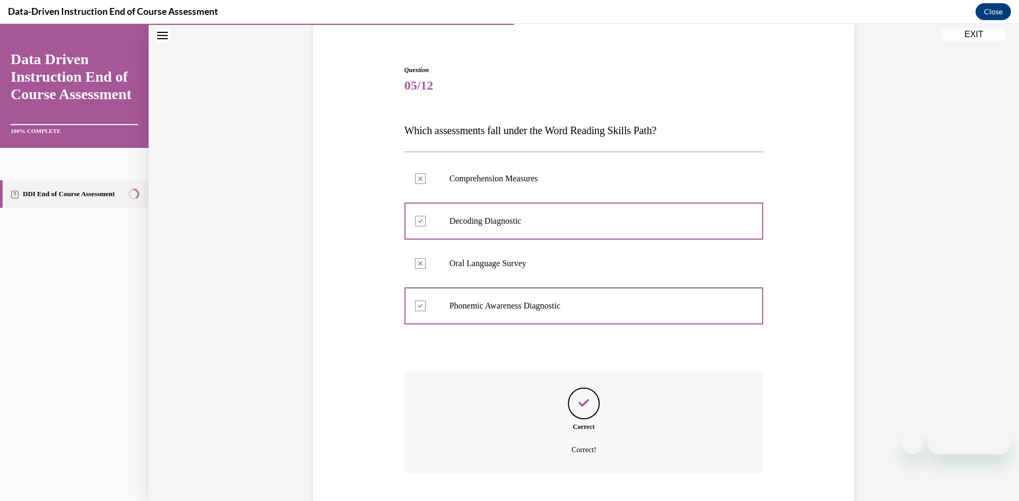
scroll to position [147, 0]
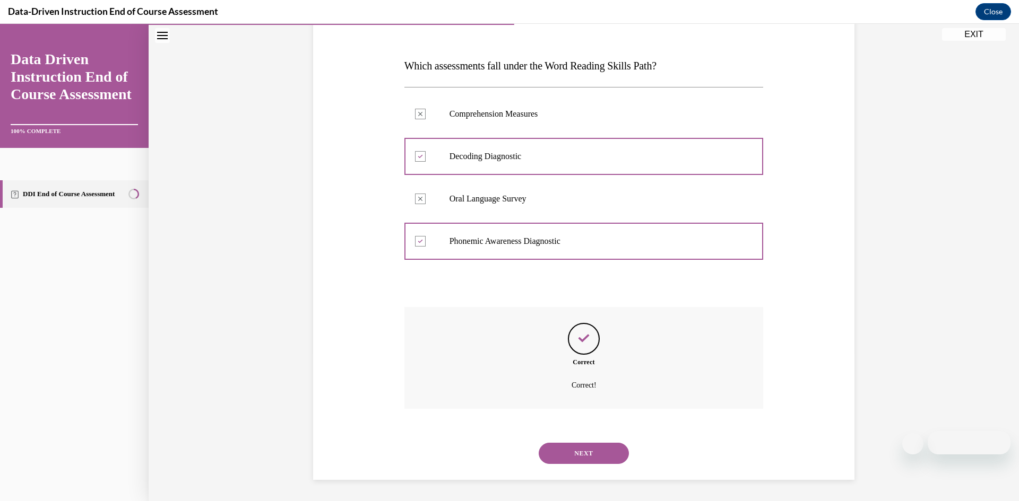
click at [602, 447] on button "NEXT" at bounding box center [584, 453] width 90 height 21
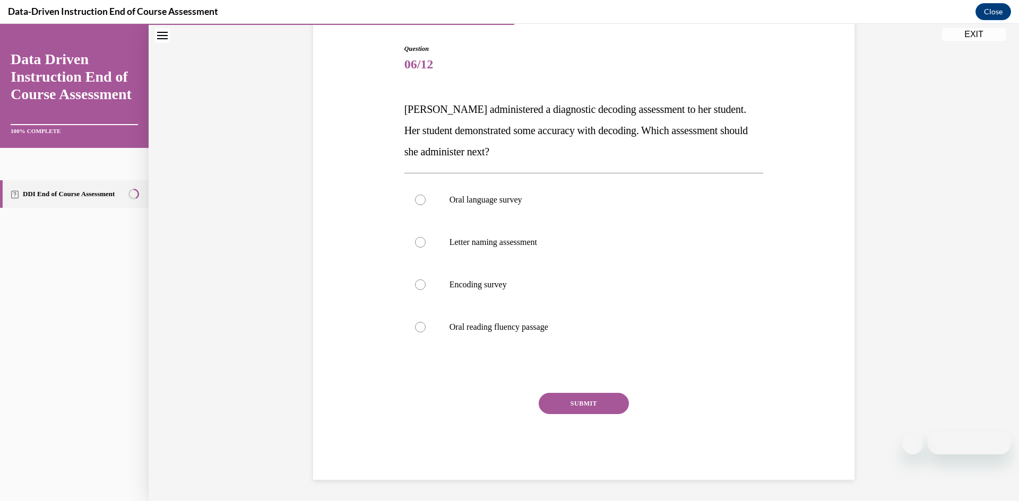
scroll to position [103, 0]
click at [510, 278] on label "Encoding survey" at bounding box center [583, 285] width 359 height 42
click at [426, 280] on input "Encoding survey" at bounding box center [420, 285] width 11 height 11
radio input "true"
click at [583, 401] on button "SUBMIT" at bounding box center [584, 403] width 90 height 21
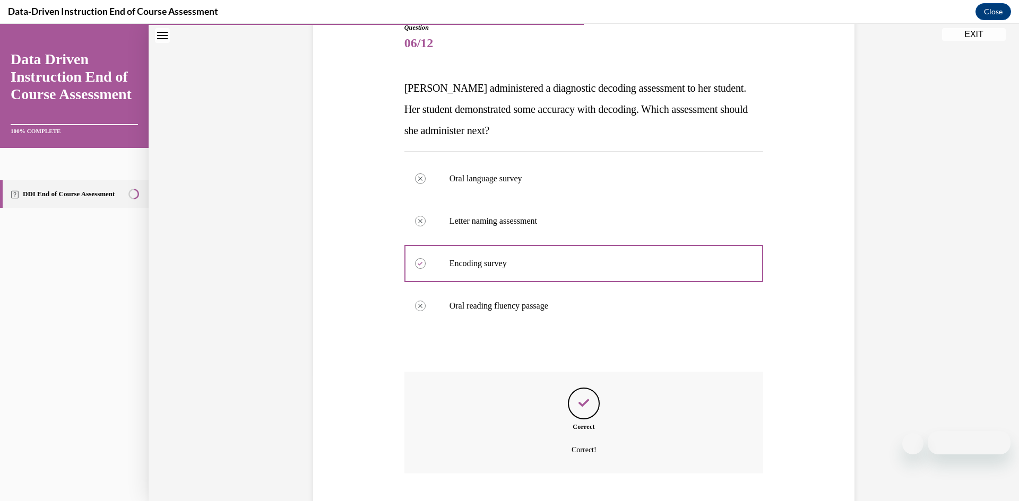
scroll to position [189, 0]
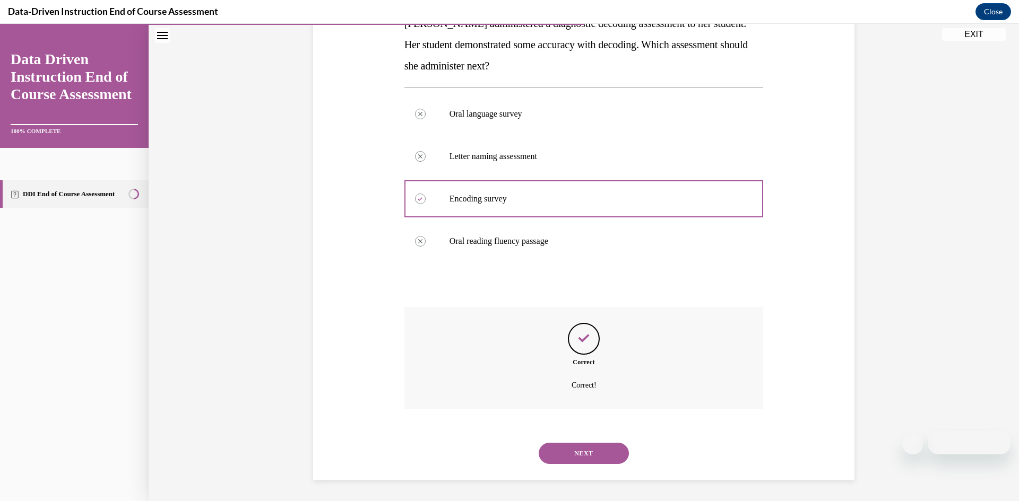
click at [594, 451] on button "NEXT" at bounding box center [584, 453] width 90 height 21
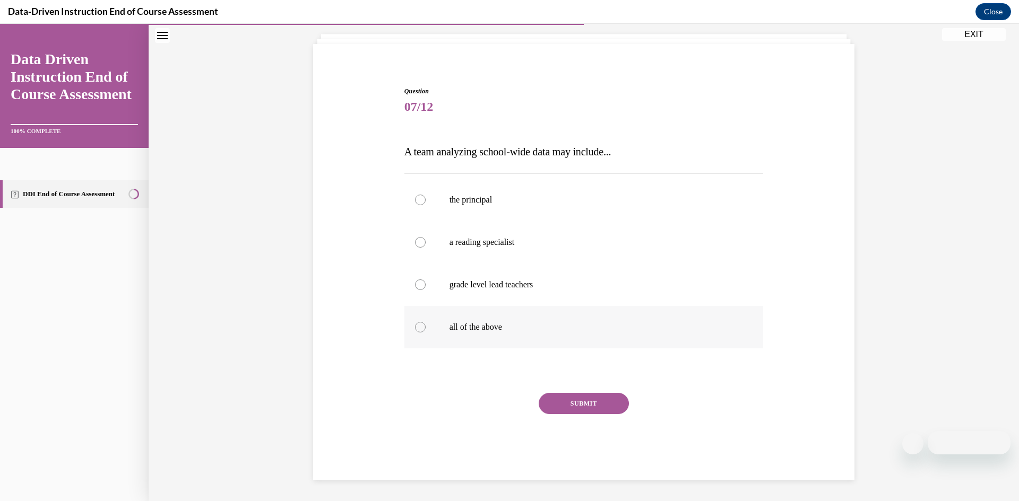
click at [604, 329] on p "all of the above" at bounding box center [593, 327] width 288 height 11
click at [426, 329] on input "all of the above" at bounding box center [420, 327] width 11 height 11
radio input "true"
click at [594, 400] on button "SUBMIT" at bounding box center [584, 403] width 90 height 21
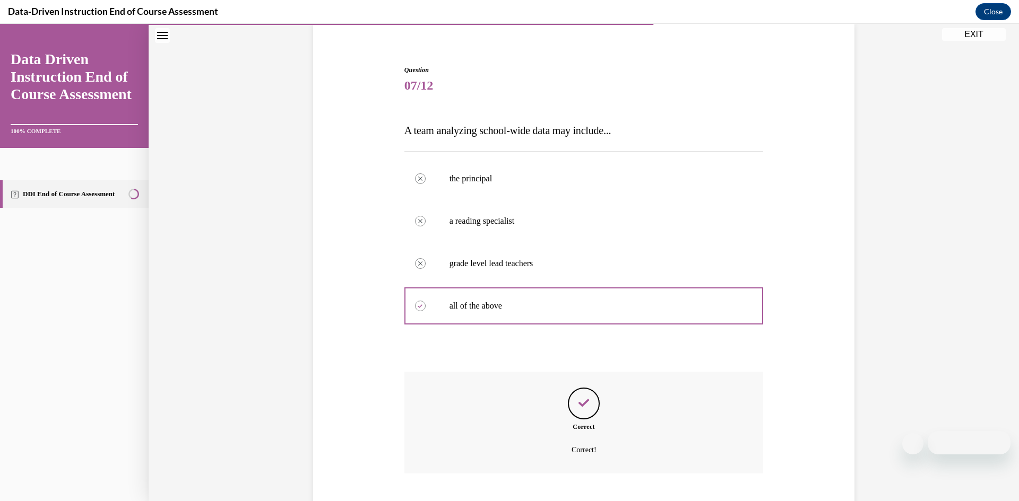
scroll to position [147, 0]
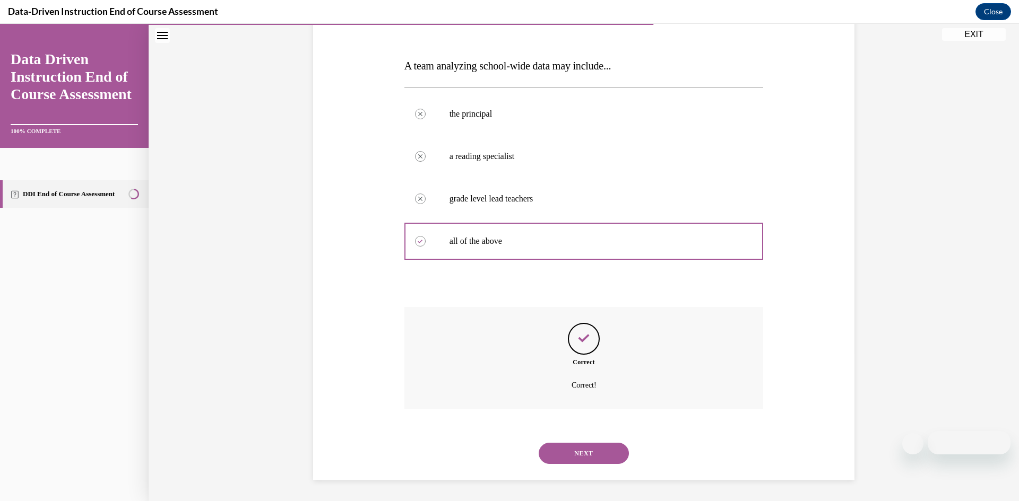
click at [597, 454] on button "NEXT" at bounding box center [584, 453] width 90 height 21
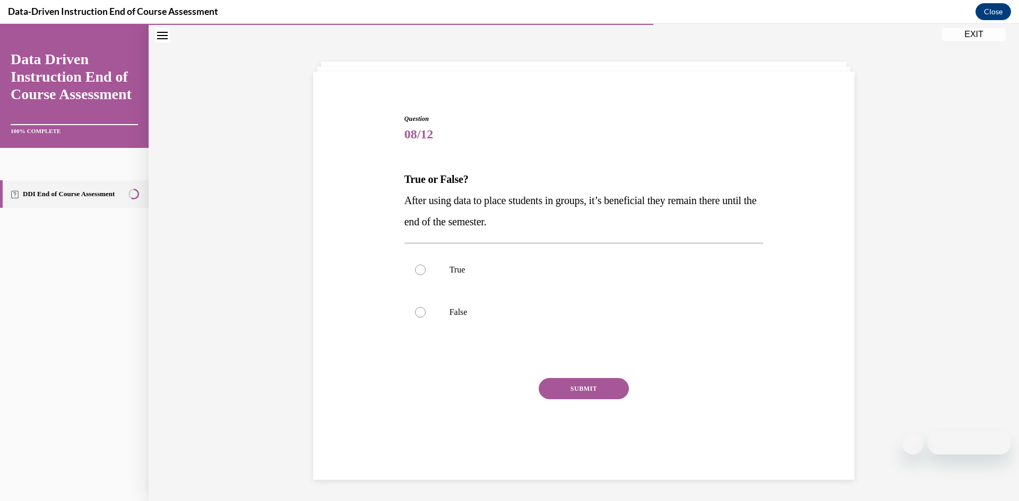
scroll to position [33, 0]
click at [526, 305] on label "False" at bounding box center [583, 312] width 359 height 42
click at [426, 307] on input "False" at bounding box center [420, 312] width 11 height 11
radio input "true"
click at [576, 382] on button "SUBMIT" at bounding box center [584, 388] width 90 height 21
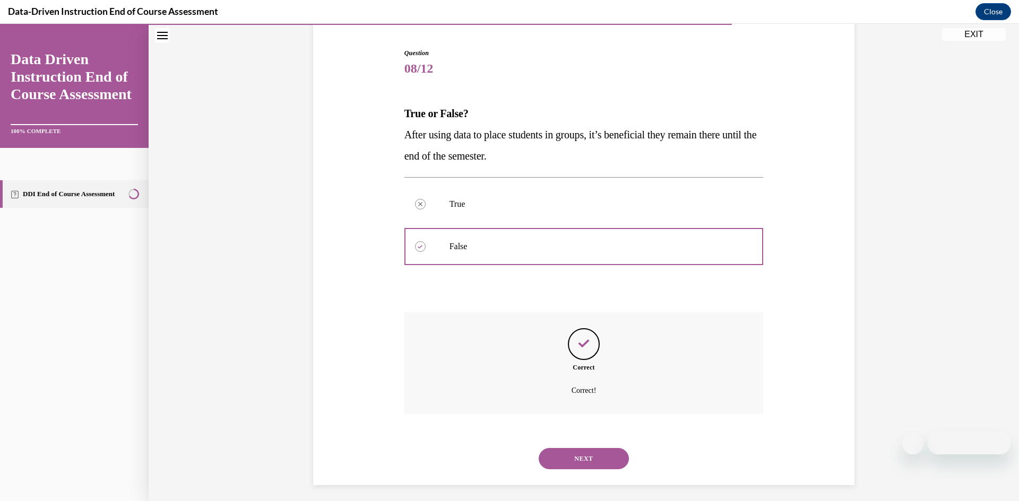
scroll to position [105, 0]
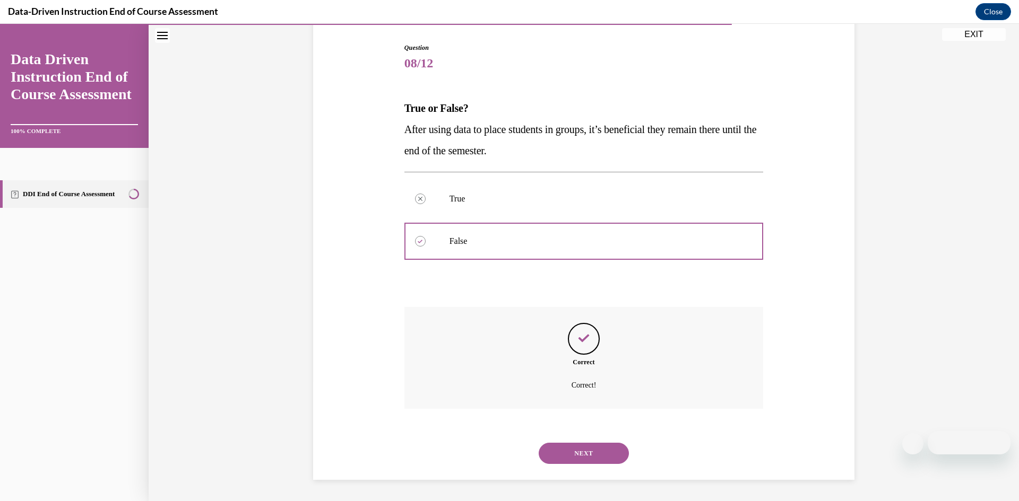
click at [593, 448] on button "NEXT" at bounding box center [584, 453] width 90 height 21
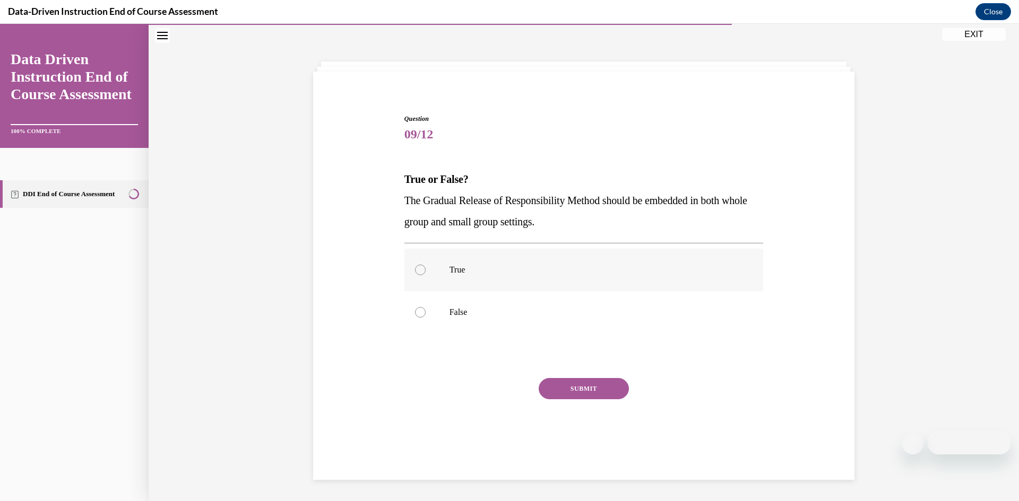
click at [511, 268] on p "True" at bounding box center [593, 270] width 288 height 11
click at [426, 268] on input "True" at bounding box center [420, 270] width 11 height 11
radio input "true"
click at [570, 385] on button "SUBMIT" at bounding box center [584, 388] width 90 height 21
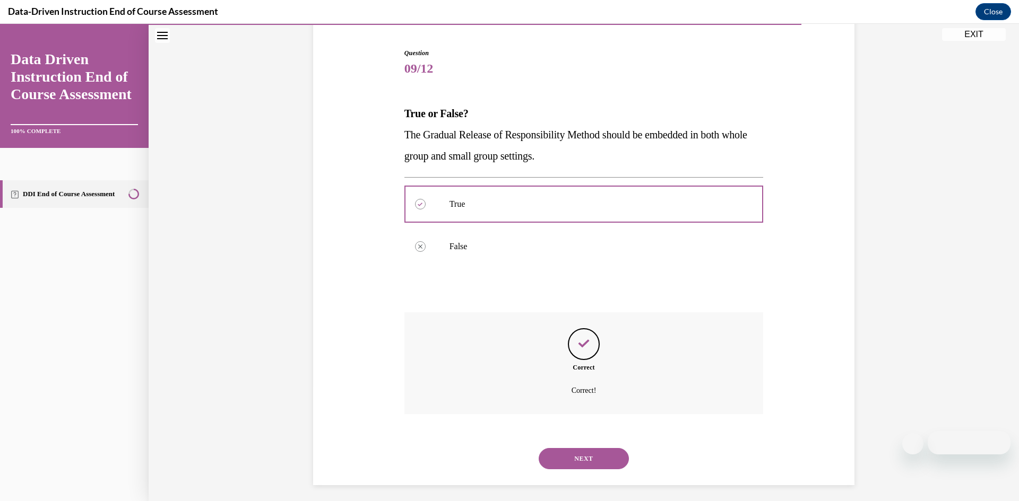
scroll to position [105, 0]
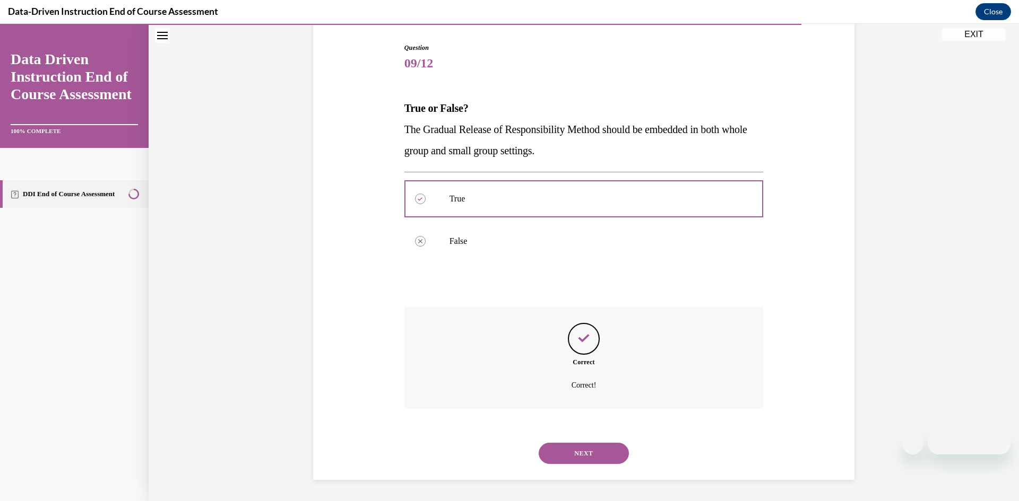
click at [596, 455] on button "NEXT" at bounding box center [584, 453] width 90 height 21
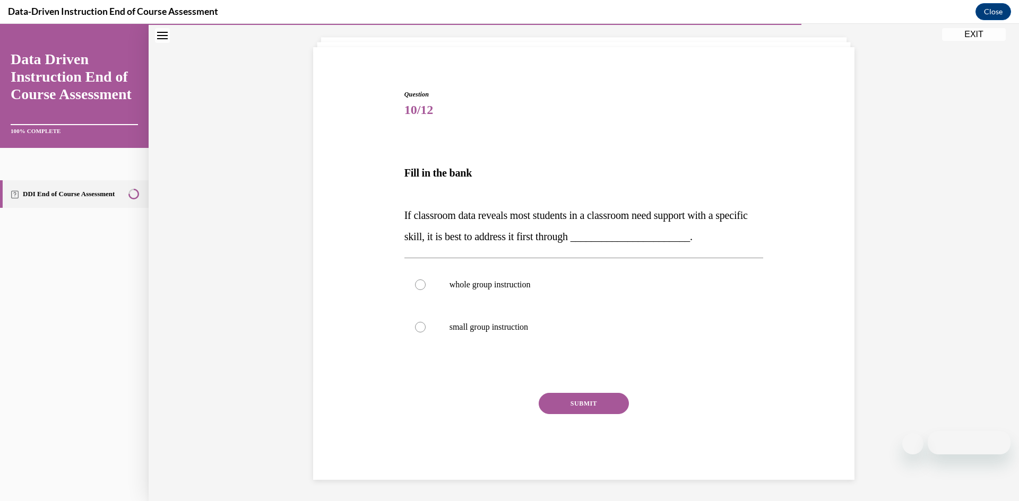
scroll to position [58, 0]
click at [594, 301] on label "whole group instruction" at bounding box center [583, 285] width 359 height 42
click at [426, 290] on input "whole group instruction" at bounding box center [420, 285] width 11 height 11
radio input "true"
drag, startPoint x: 594, startPoint y: 409, endPoint x: 592, endPoint y: 403, distance: 6.0
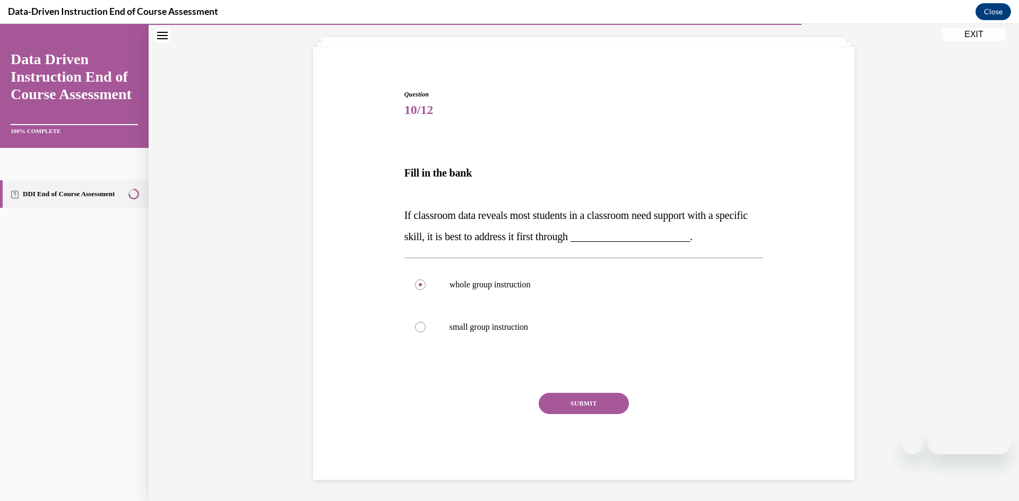
click at [594, 407] on button "SUBMIT" at bounding box center [584, 403] width 90 height 21
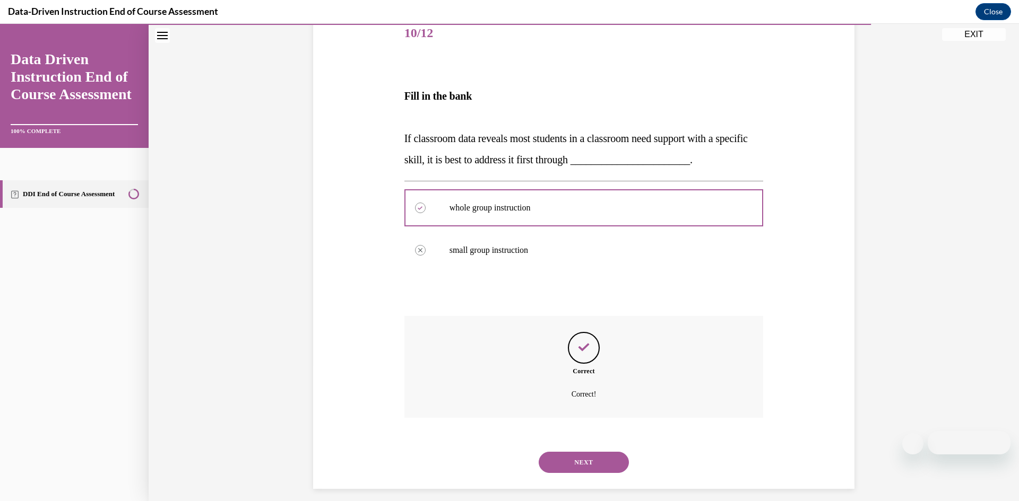
scroll to position [144, 0]
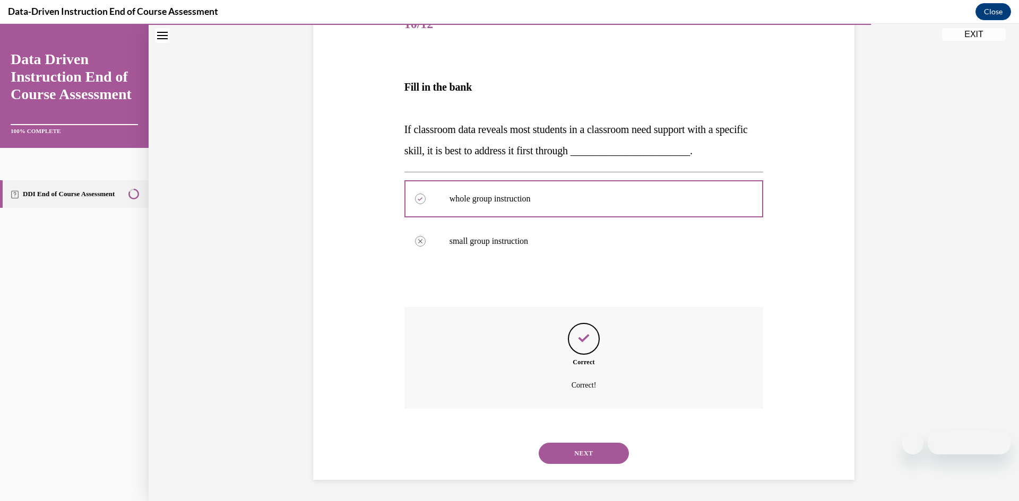
click at [597, 459] on button "NEXT" at bounding box center [584, 453] width 90 height 21
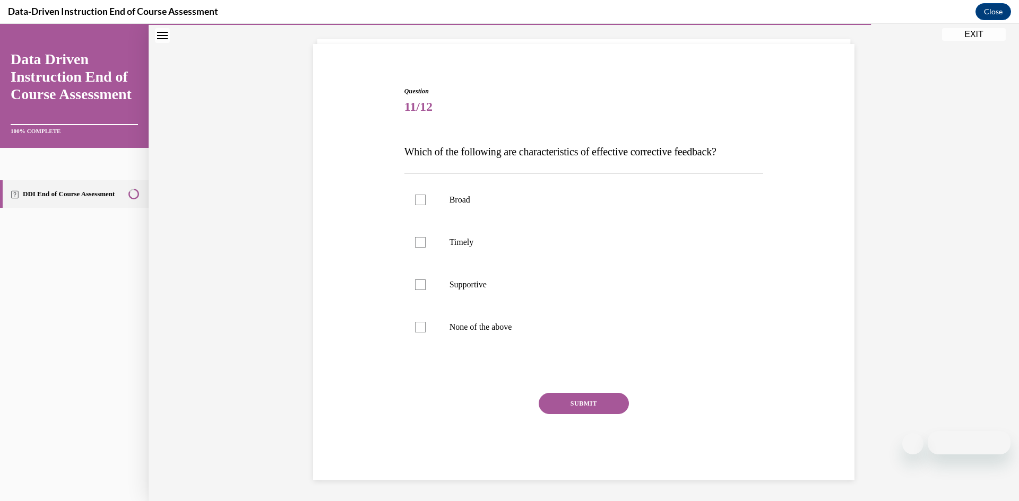
scroll to position [61, 0]
click at [591, 228] on label "Timely" at bounding box center [583, 242] width 359 height 42
click at [426, 237] on input "Timely" at bounding box center [420, 242] width 11 height 11
checkbox input "true"
click at [601, 283] on p "Supportive" at bounding box center [593, 285] width 288 height 11
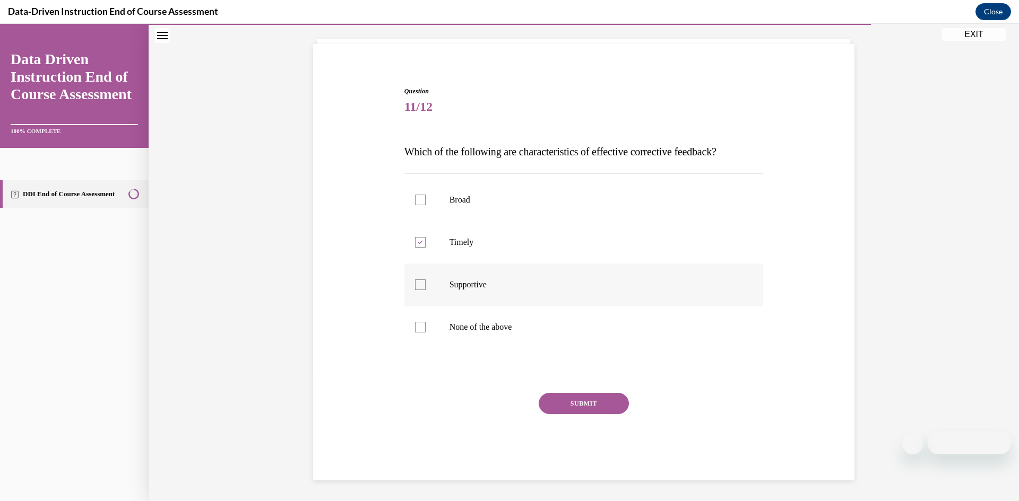
click at [426, 283] on input "Supportive" at bounding box center [420, 285] width 11 height 11
checkbox input "true"
click at [591, 413] on button "SUBMIT" at bounding box center [584, 403] width 90 height 21
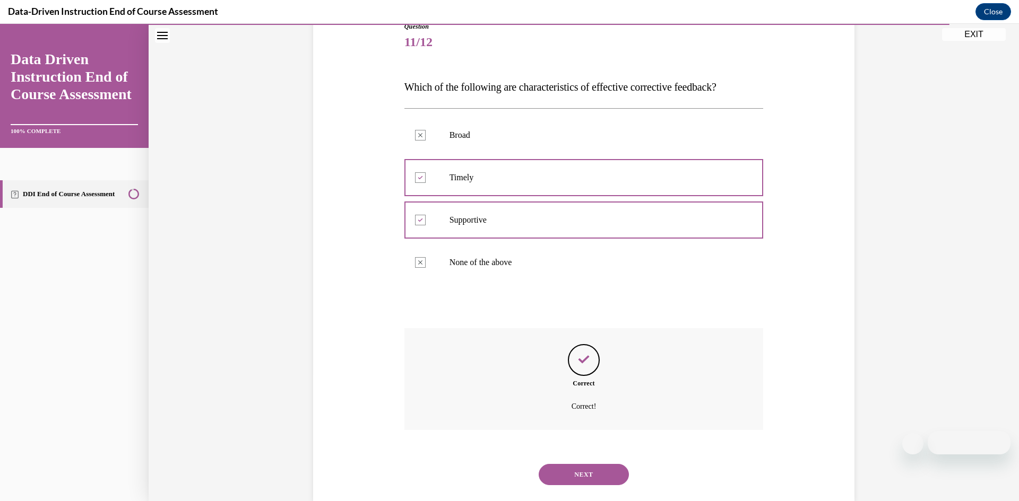
scroll to position [147, 0]
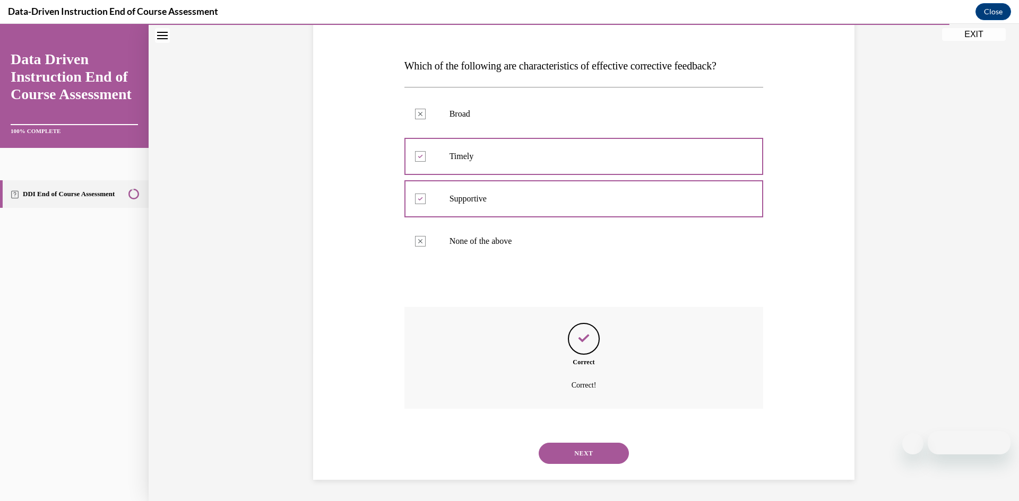
click at [582, 457] on button "NEXT" at bounding box center [584, 453] width 90 height 21
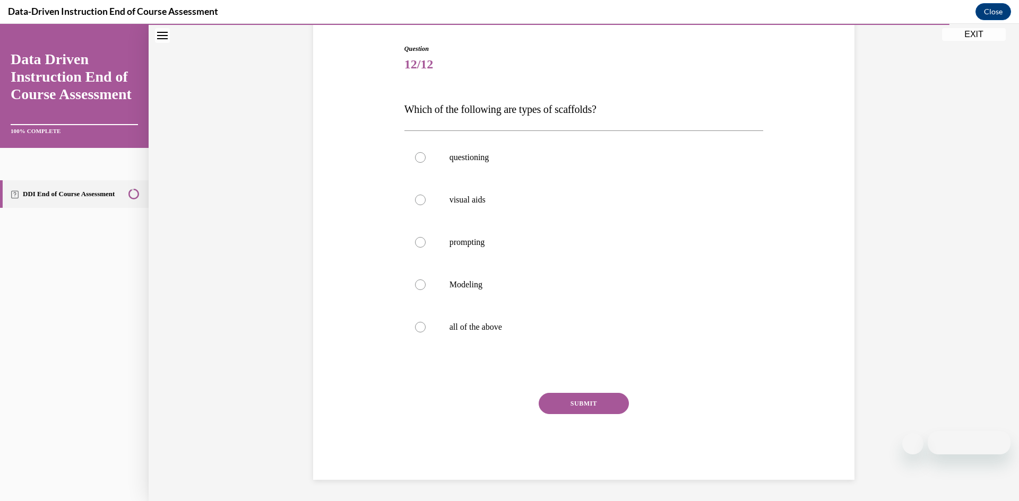
drag, startPoint x: 533, startPoint y: 317, endPoint x: 549, endPoint y: 349, distance: 36.1
click at [533, 316] on label "all of the above" at bounding box center [583, 327] width 359 height 42
click at [426, 322] on input "all of the above" at bounding box center [420, 327] width 11 height 11
radio input "true"
click at [579, 408] on button "SUBMIT" at bounding box center [584, 403] width 90 height 21
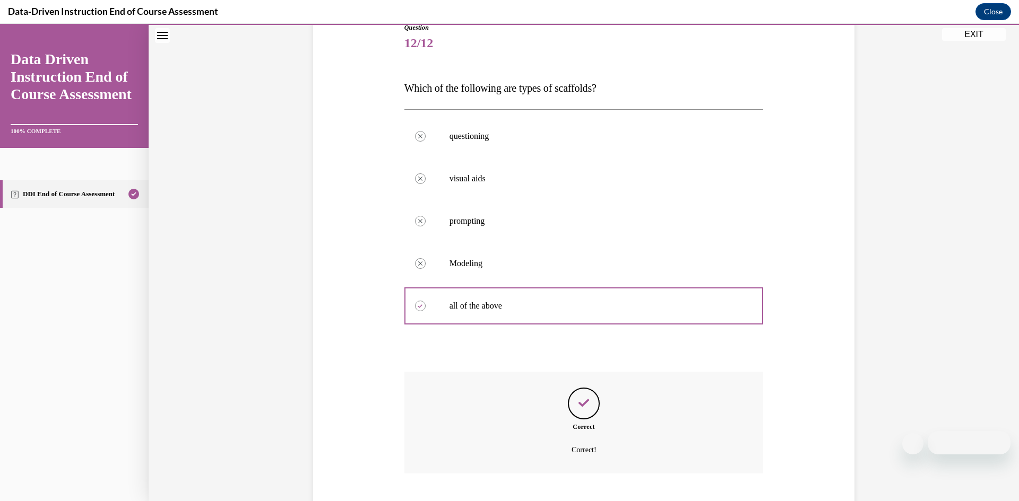
scroll to position [189, 0]
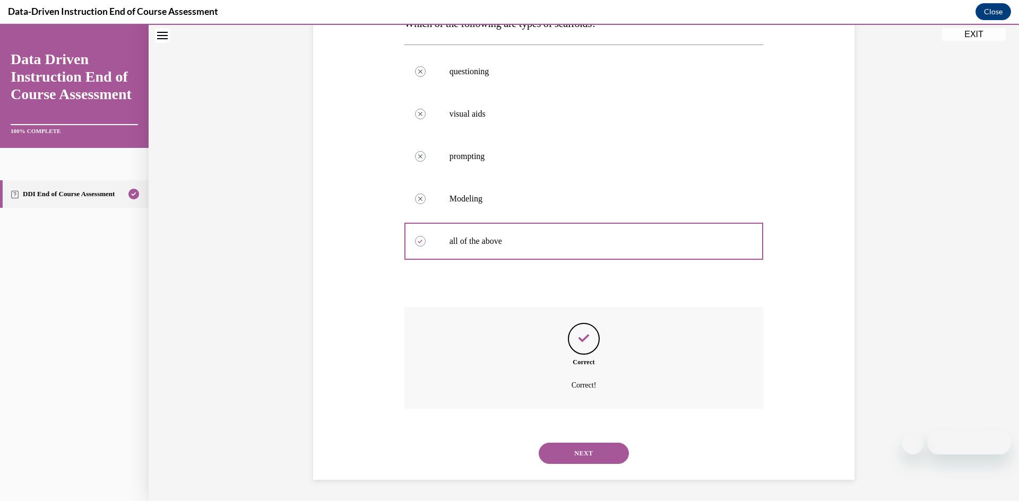
click at [595, 451] on button "NEXT" at bounding box center [584, 453] width 90 height 21
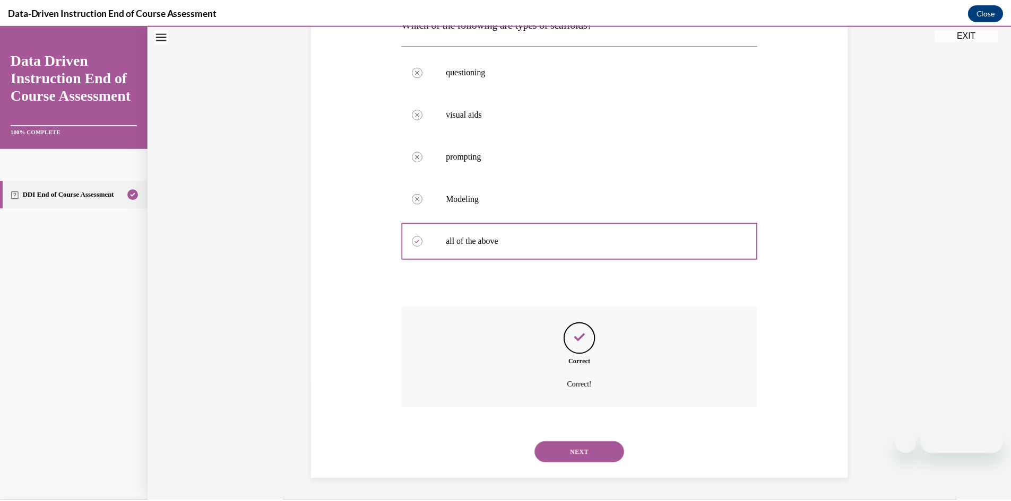
scroll to position [66, 0]
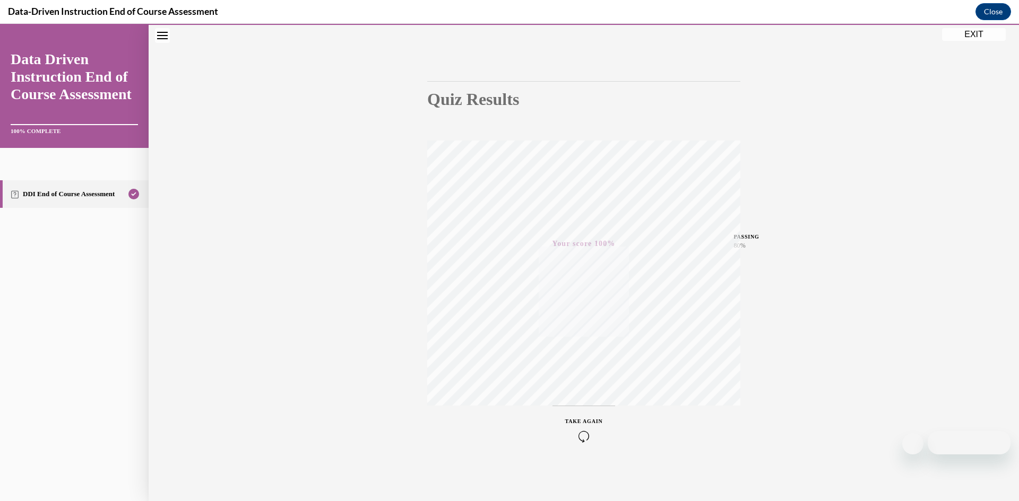
click at [965, 30] on button "EXIT" at bounding box center [974, 34] width 64 height 13
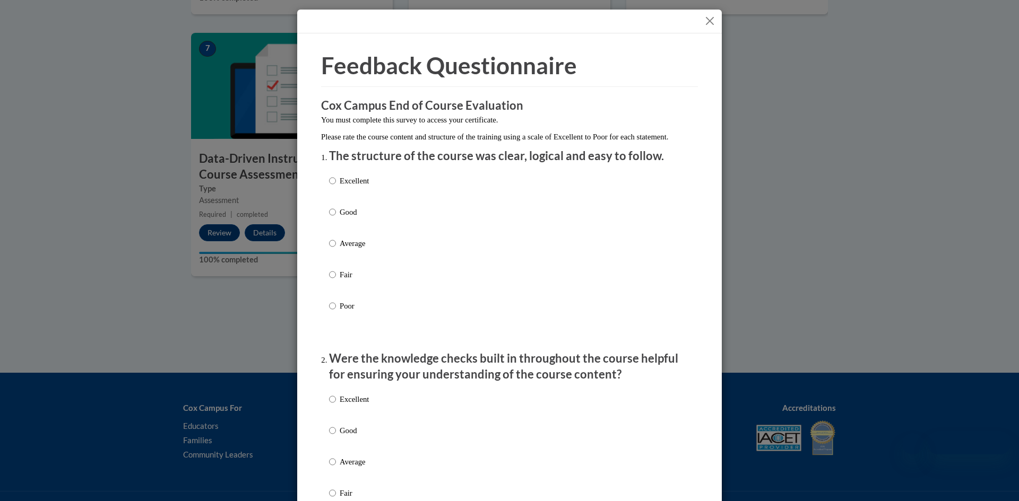
click at [708, 19] on button "Close" at bounding box center [709, 20] width 13 height 13
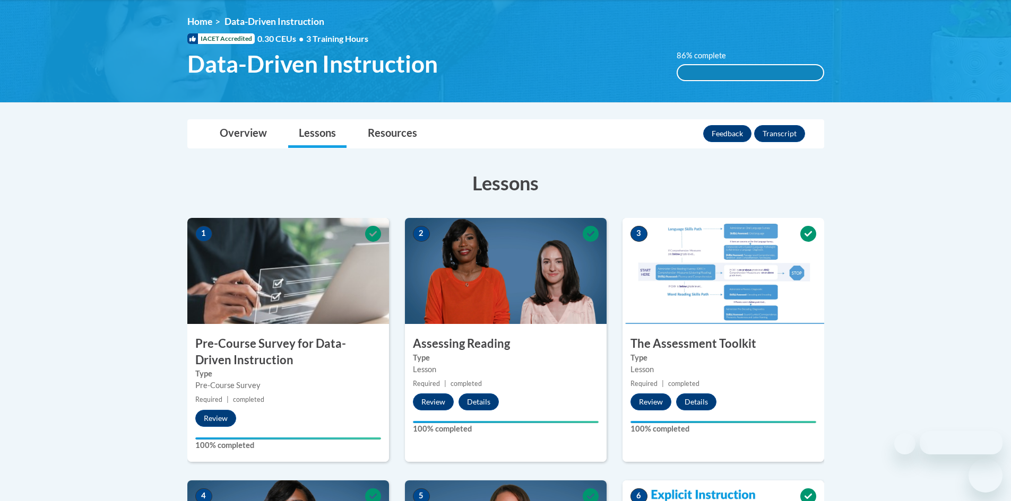
scroll to position [53, 0]
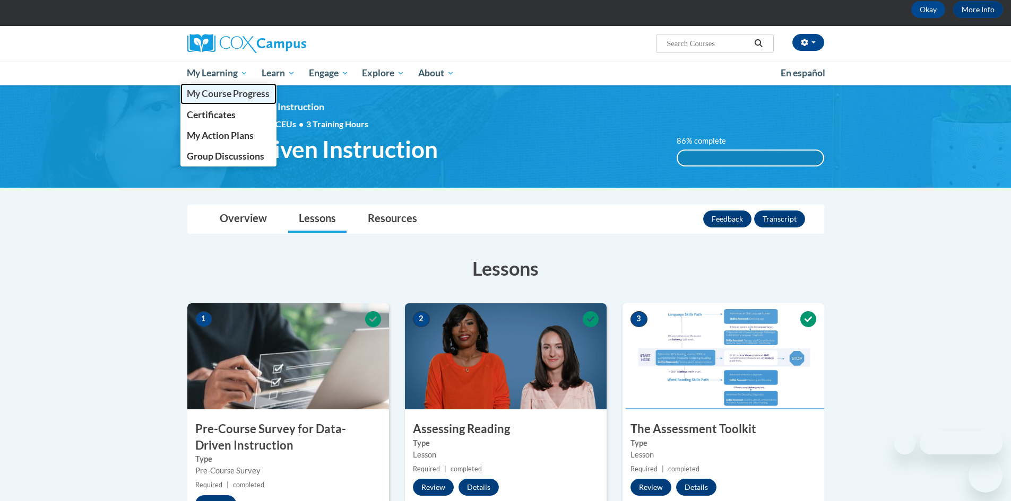
click at [230, 99] on span "My Course Progress" at bounding box center [228, 93] width 83 height 11
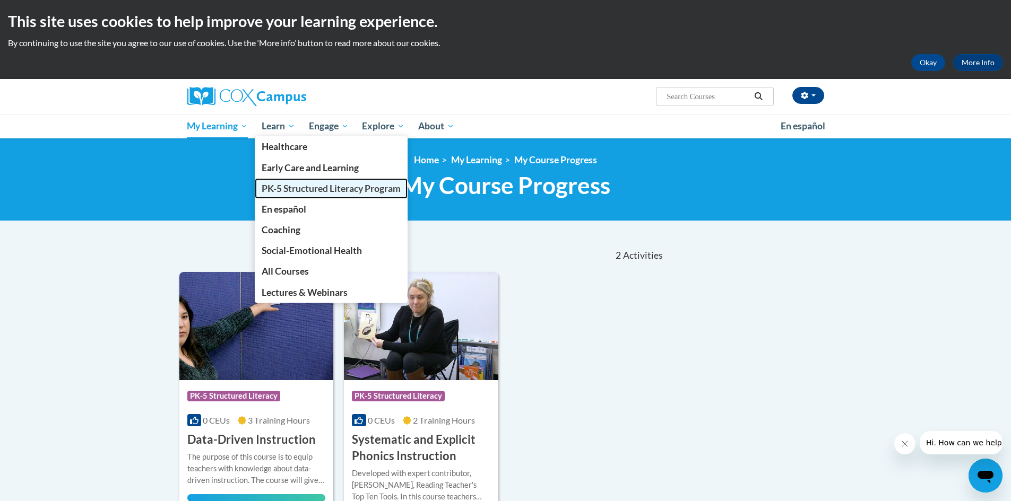
click at [293, 187] on span "PK-5 Structured Literacy Program" at bounding box center [331, 188] width 139 height 11
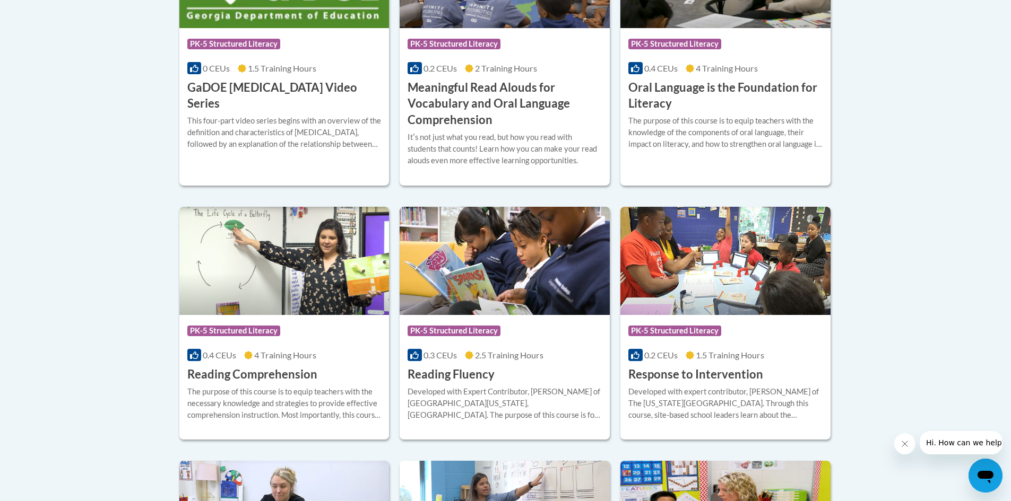
scroll to position [794, 0]
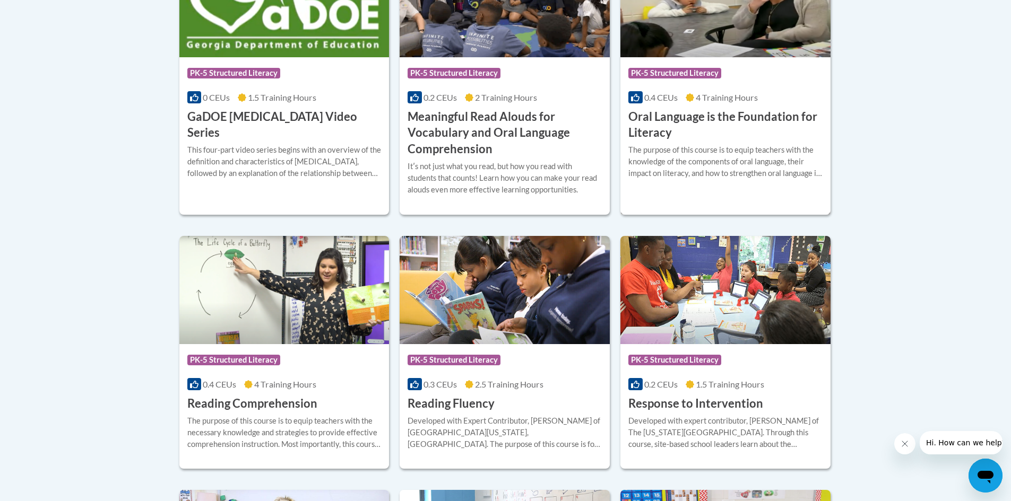
click at [704, 181] on div "The purpose of this course is to equip teachers with the knowledge of the compo…" at bounding box center [725, 165] width 194 height 43
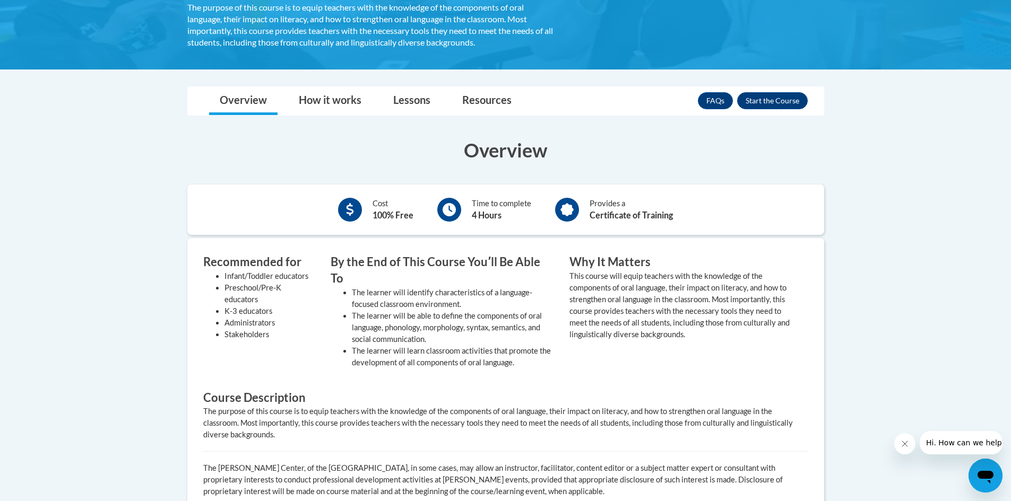
scroll to position [248, 0]
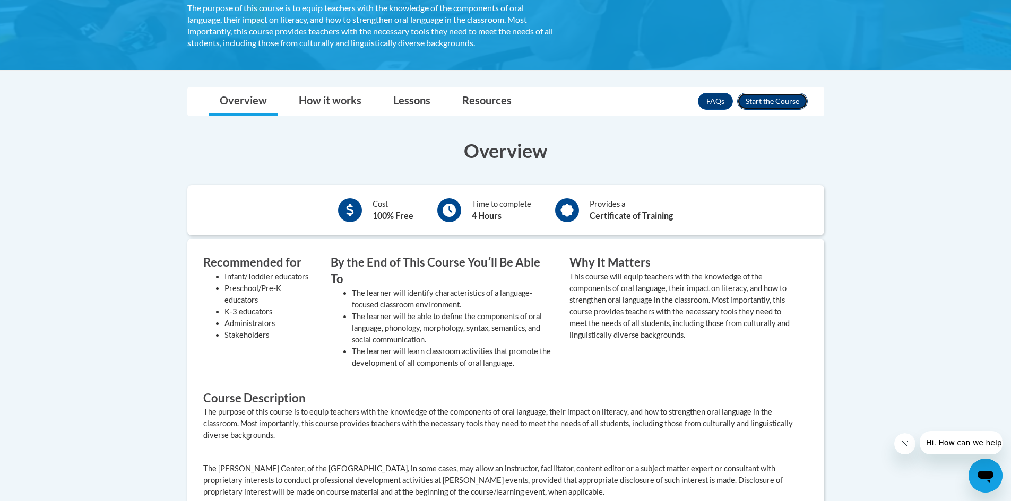
click at [755, 102] on button "Enroll" at bounding box center [772, 101] width 71 height 17
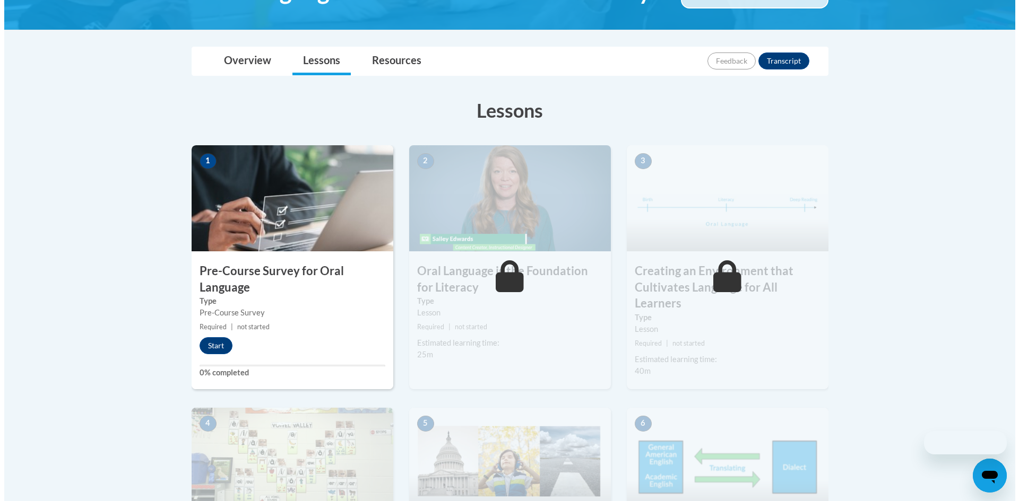
scroll to position [212, 0]
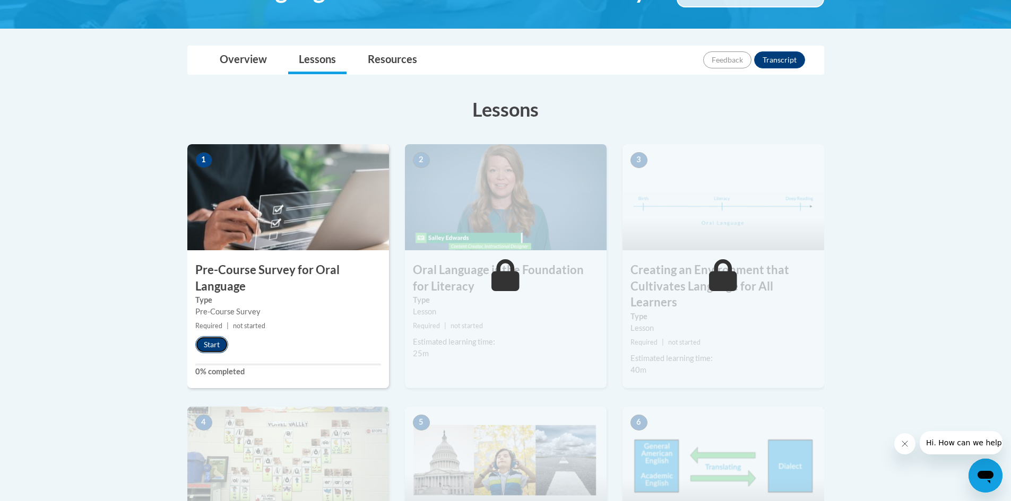
click at [207, 344] on button "Start" at bounding box center [211, 344] width 33 height 17
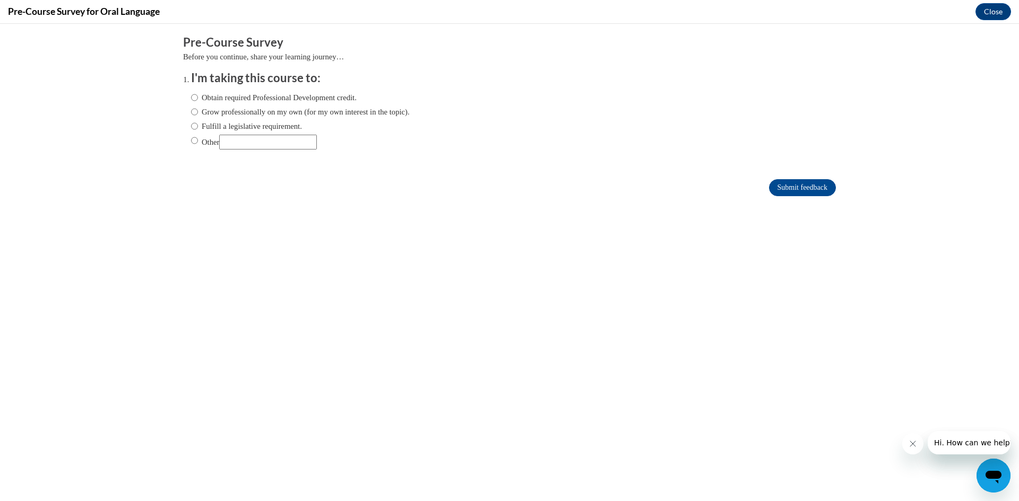
scroll to position [0, 0]
click at [782, 189] on input "Submit feedback" at bounding box center [802, 187] width 67 height 17
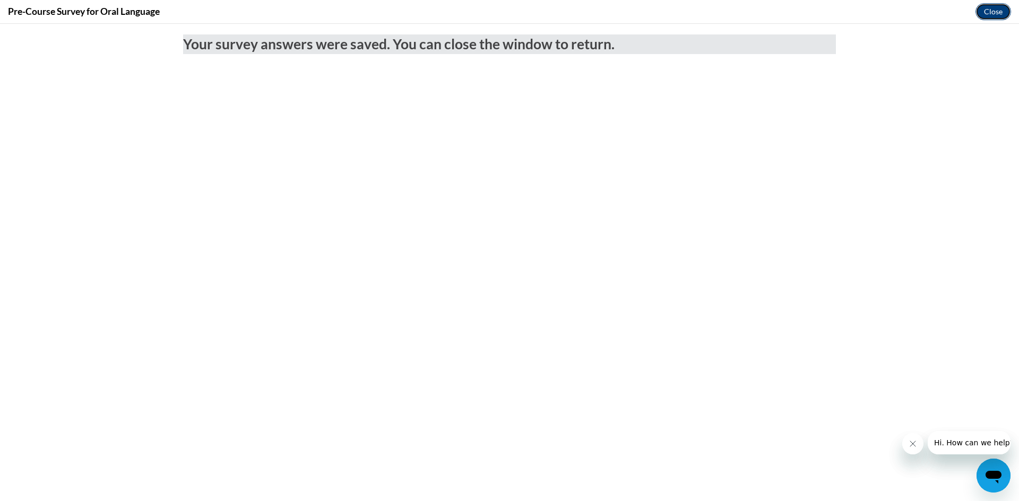
click at [995, 14] on button "Close" at bounding box center [993, 11] width 36 height 17
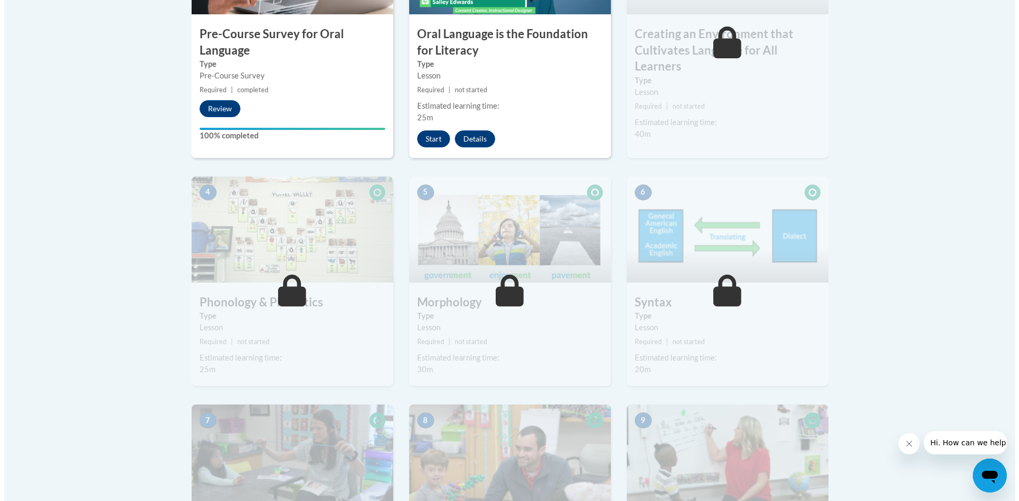
scroll to position [265, 0]
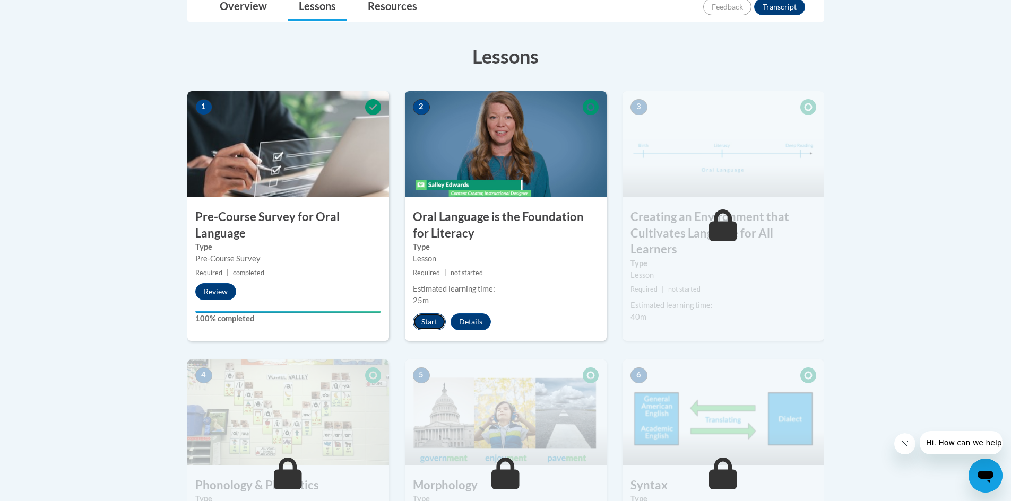
click at [432, 317] on button "Start" at bounding box center [429, 322] width 33 height 17
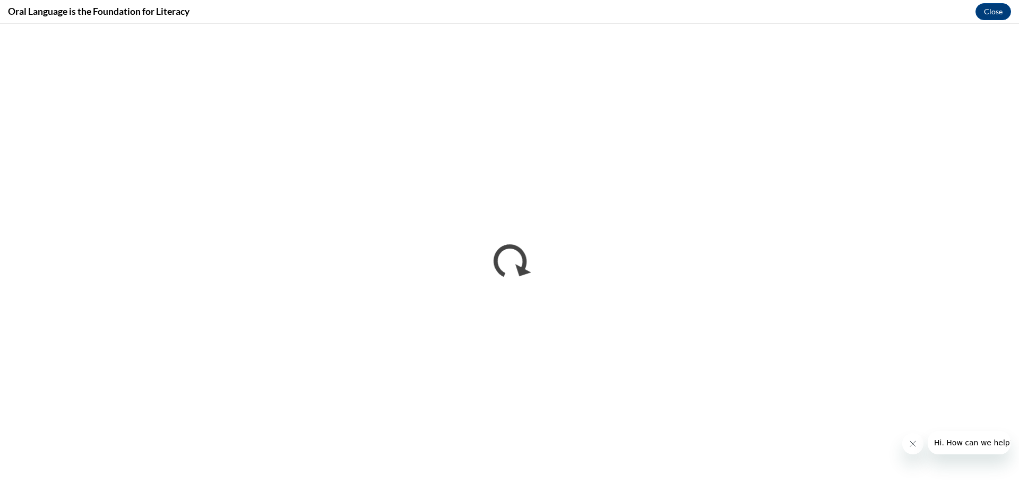
scroll to position [0, 0]
